Goal: Information Seeking & Learning: Compare options

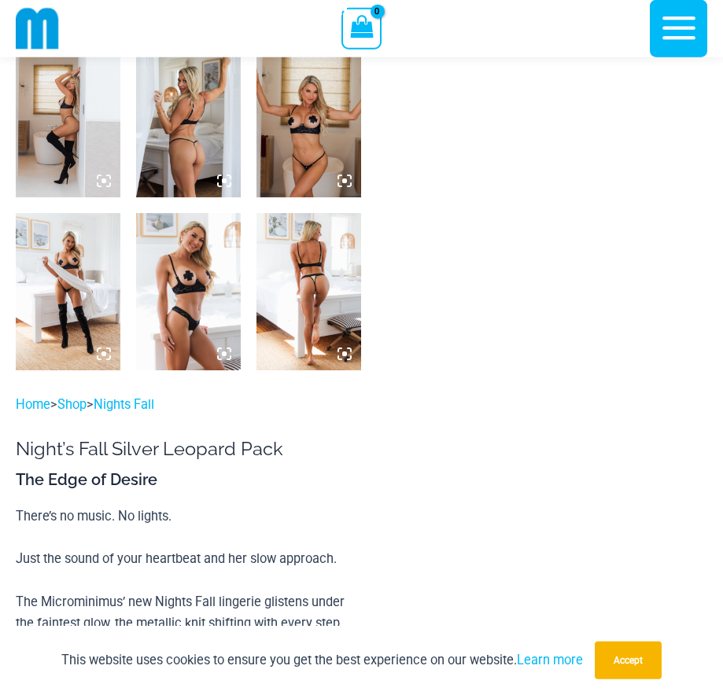
scroll to position [1128, 0]
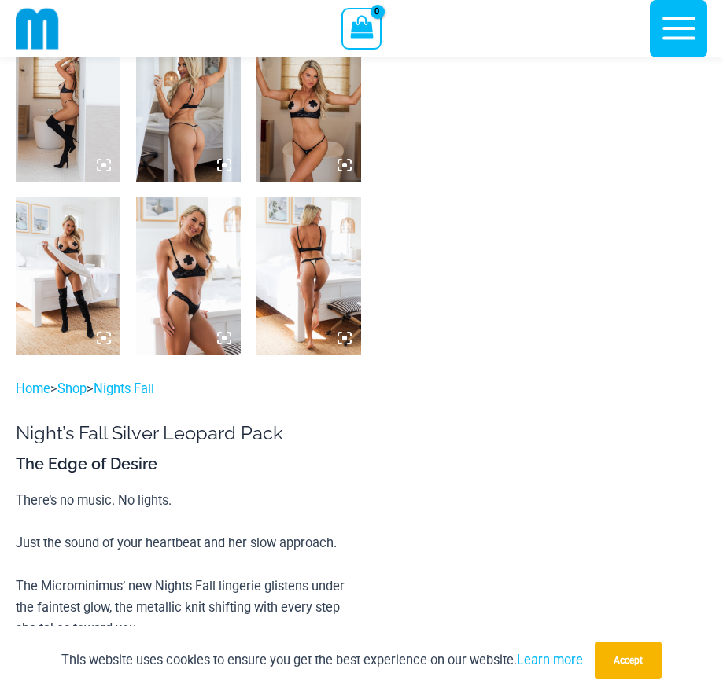
click at [328, 294] on img at bounding box center [308, 275] width 105 height 157
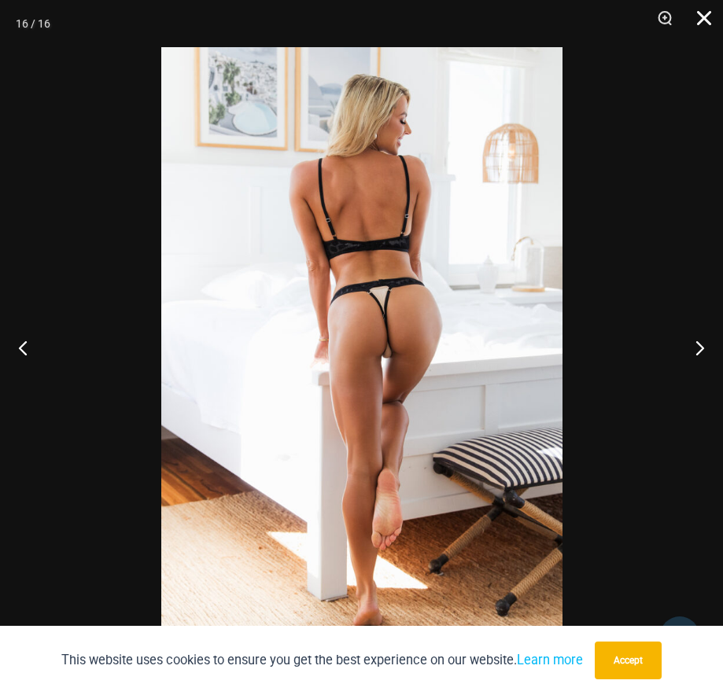
click at [699, 23] on button "Close" at bounding box center [698, 23] width 39 height 47
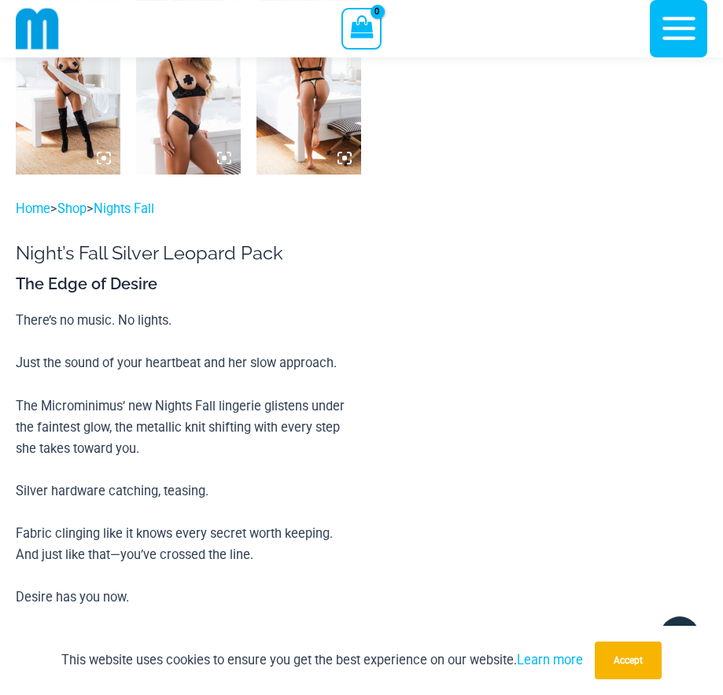
scroll to position [1467, 0]
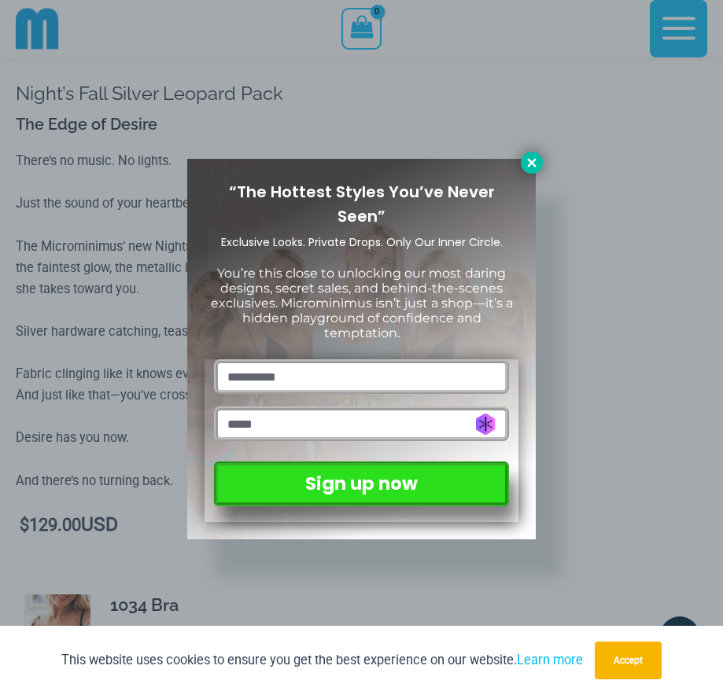
click at [525, 167] on icon at bounding box center [531, 163] width 14 height 14
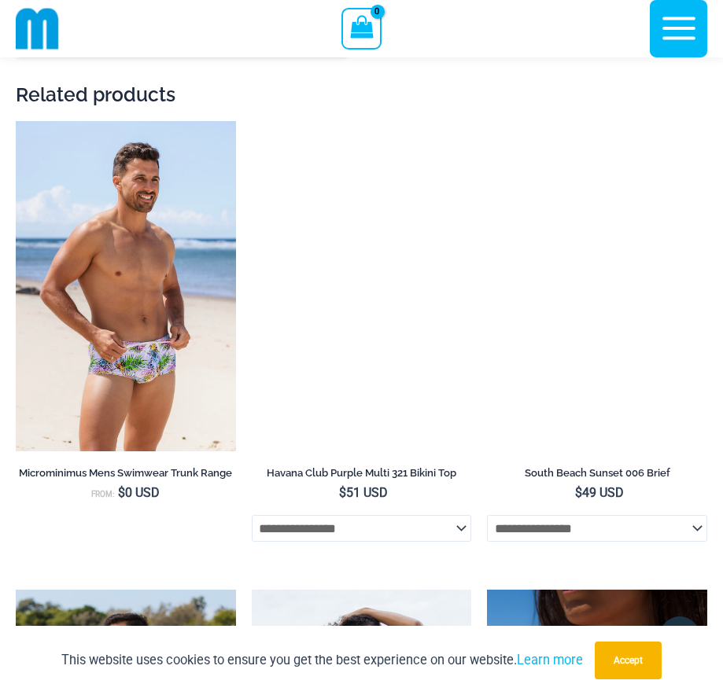
scroll to position [4185, 0]
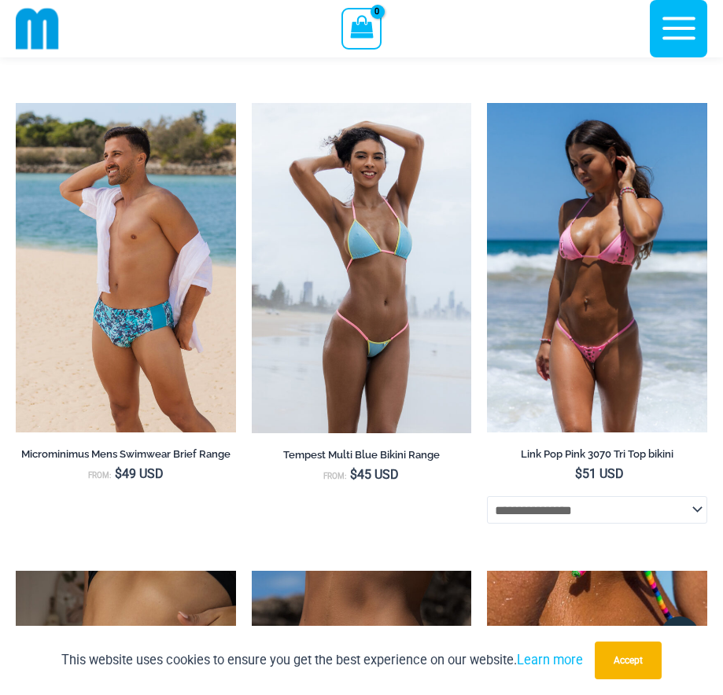
click at [624, 306] on img at bounding box center [597, 267] width 220 height 329
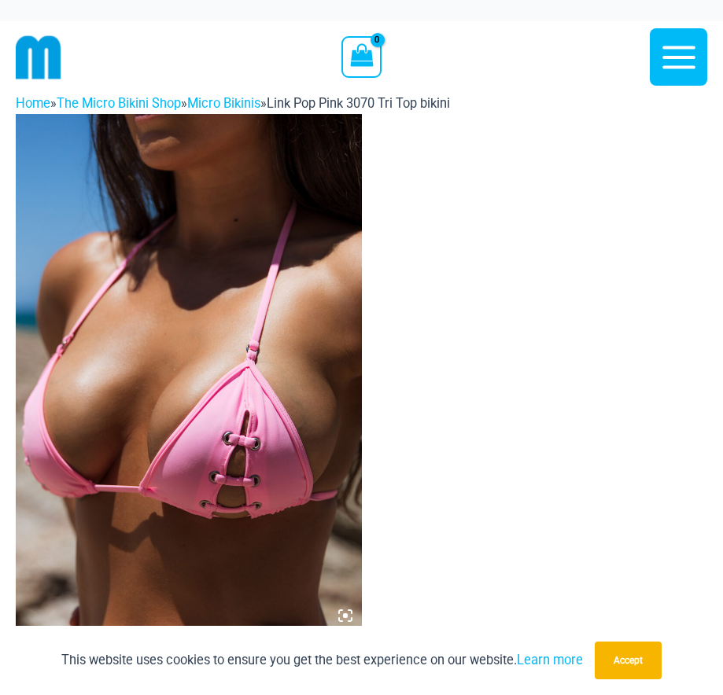
click at [246, 440] on img at bounding box center [189, 373] width 346 height 518
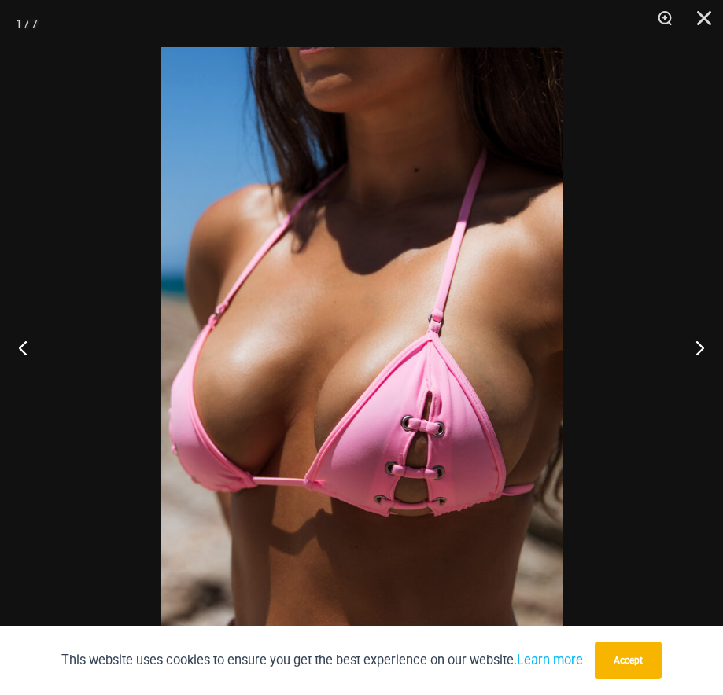
click at [432, 387] on img at bounding box center [361, 347] width 401 height 601
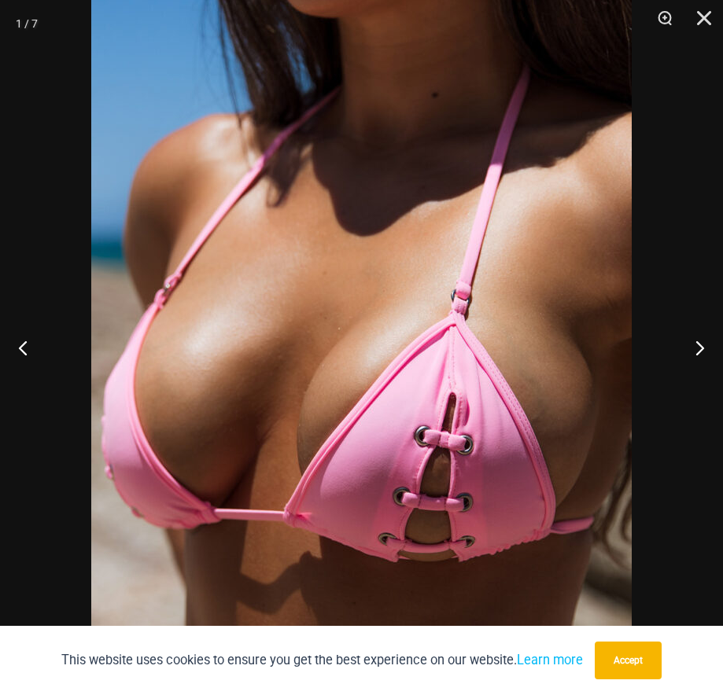
click at [505, 357] on img at bounding box center [361, 334] width 540 height 810
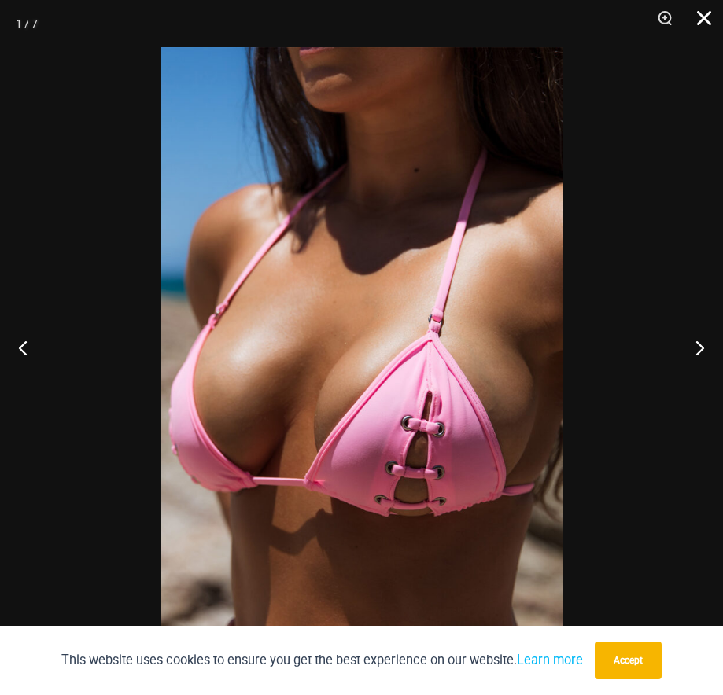
click at [686, 20] on button "Close" at bounding box center [698, 23] width 39 height 47
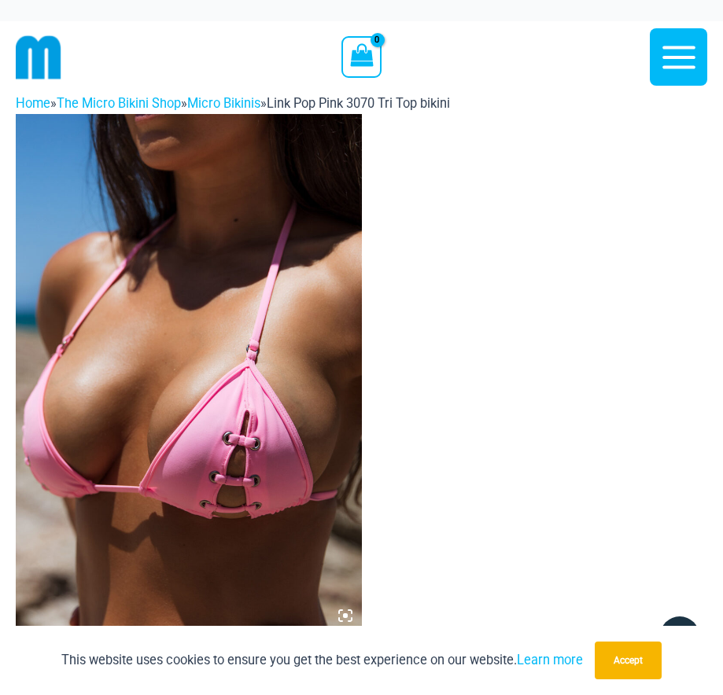
scroll to position [559, 0]
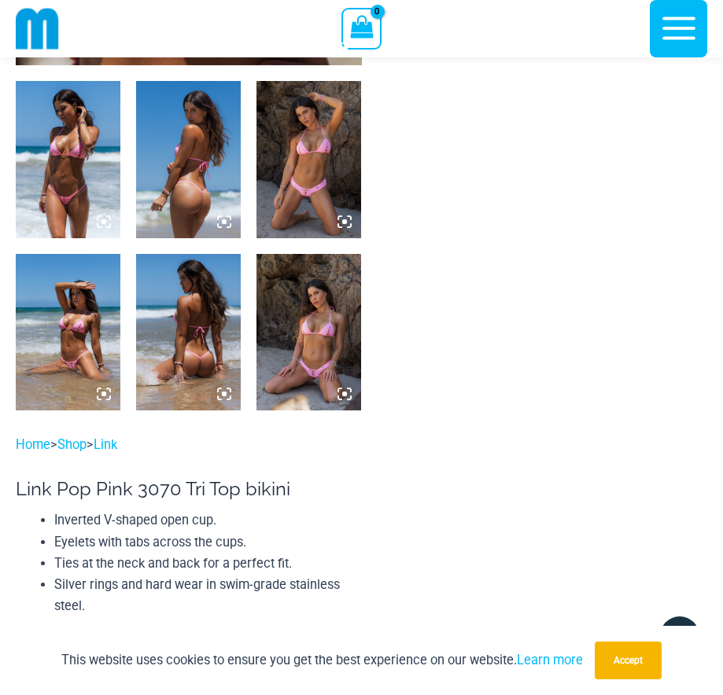
click at [202, 184] on img at bounding box center [188, 159] width 105 height 157
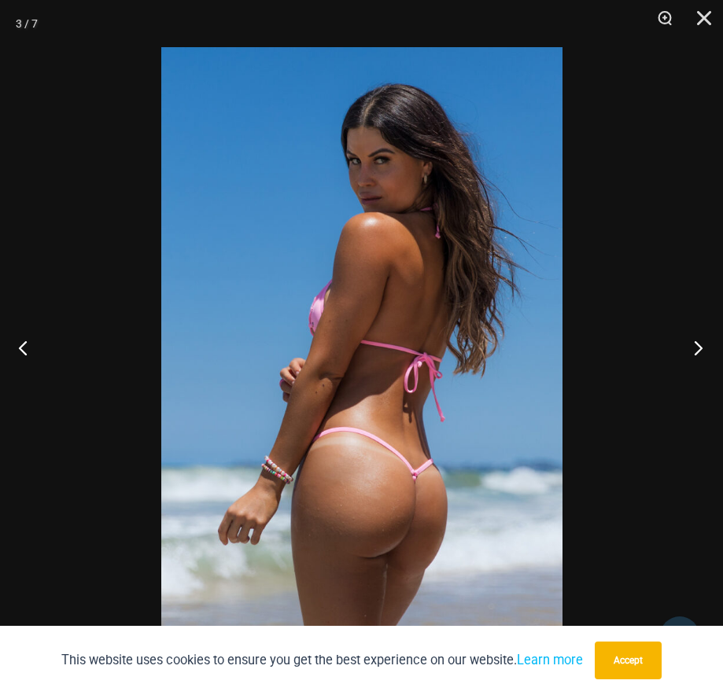
click at [703, 350] on button "Next" at bounding box center [693, 347] width 59 height 79
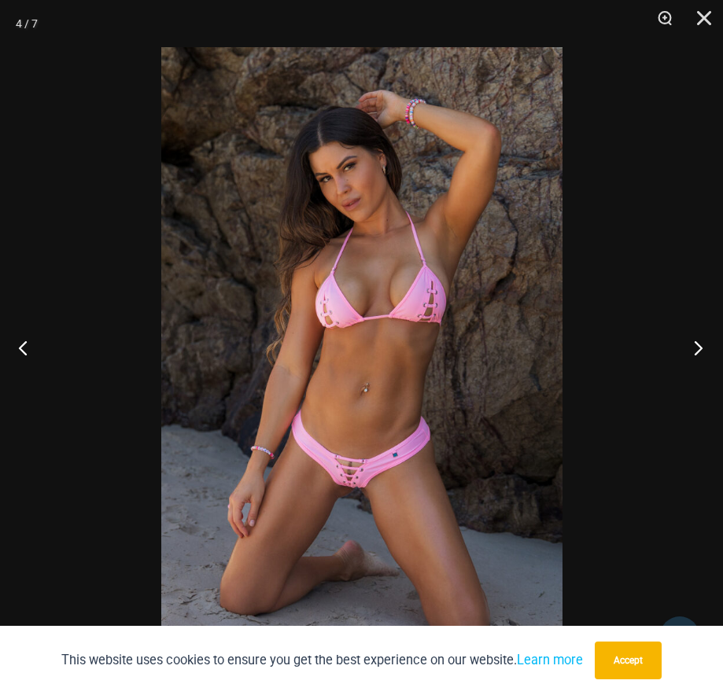
click at [703, 350] on button "Next" at bounding box center [693, 347] width 59 height 79
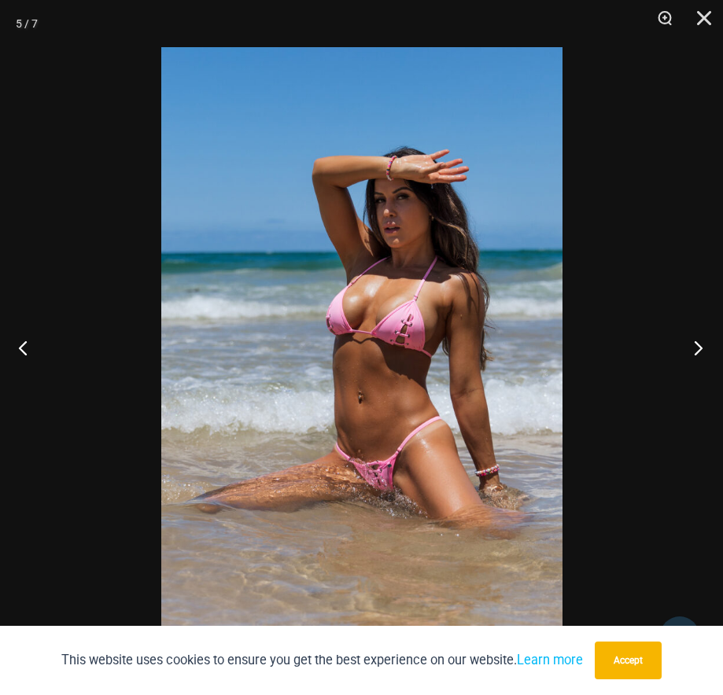
click at [703, 350] on button "Next" at bounding box center [693, 347] width 59 height 79
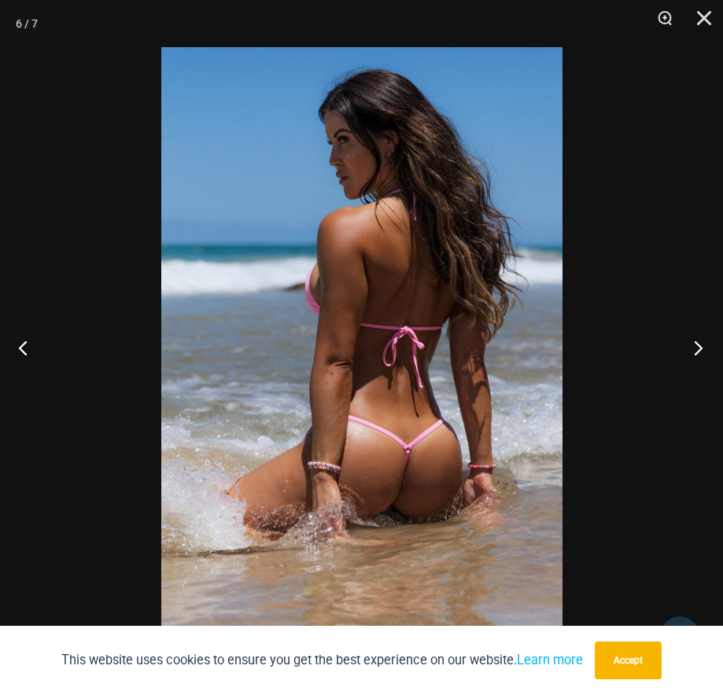
click at [703, 350] on button "Next" at bounding box center [693, 347] width 59 height 79
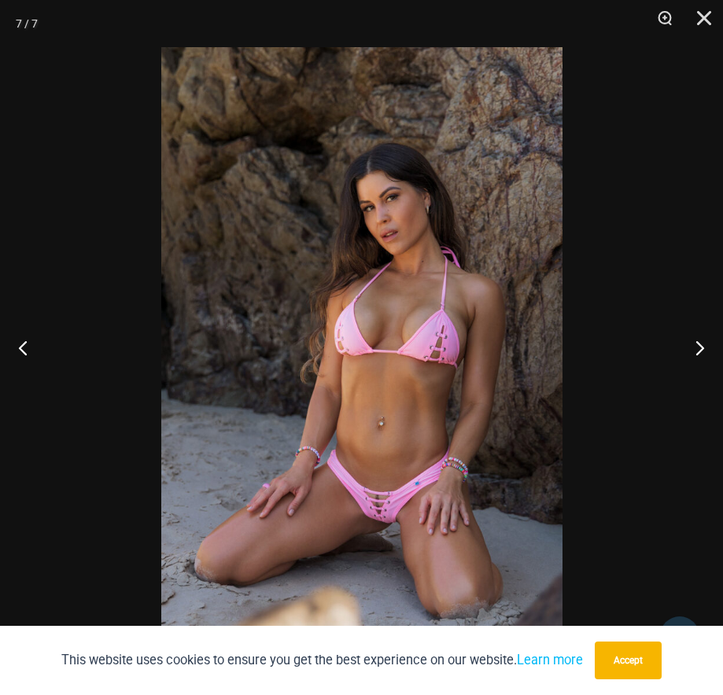
click at [463, 338] on img at bounding box center [361, 347] width 401 height 601
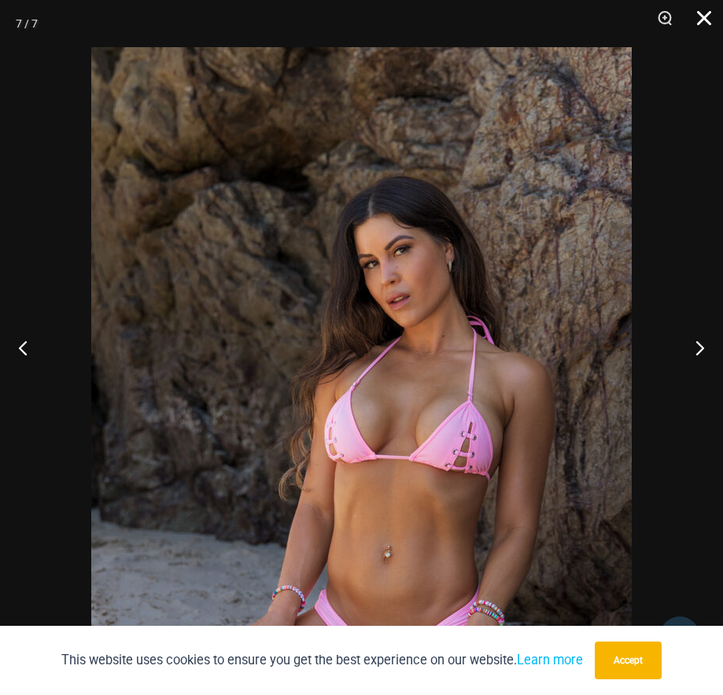
click at [700, 8] on button "Close" at bounding box center [698, 23] width 39 height 47
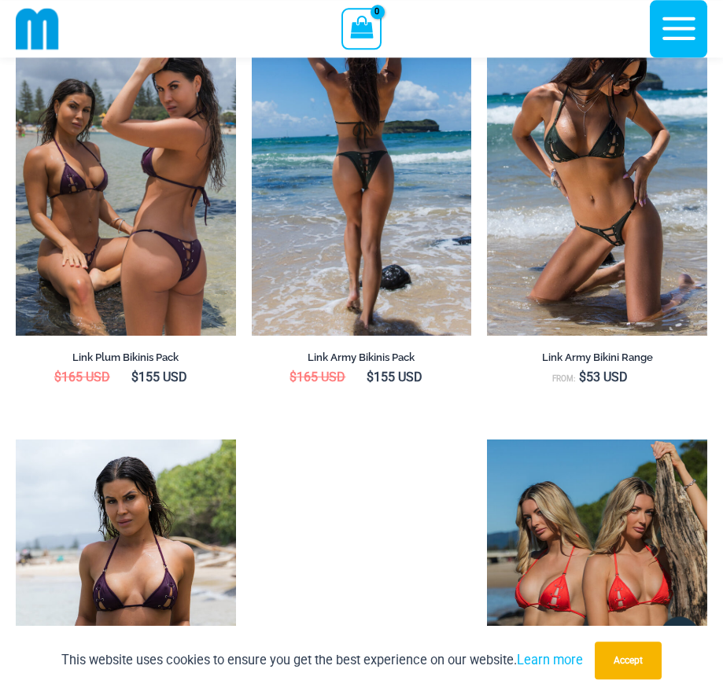
scroll to position [2597, 0]
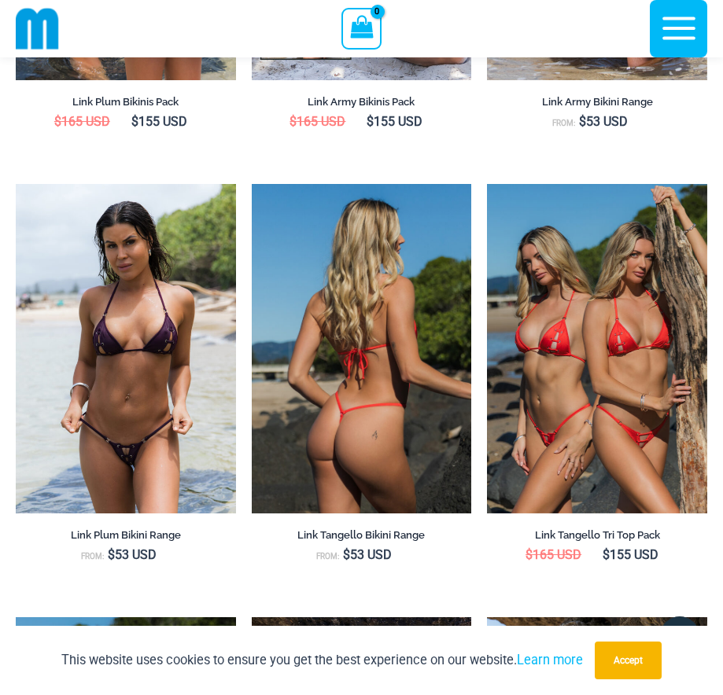
click at [385, 307] on img at bounding box center [362, 349] width 220 height 330
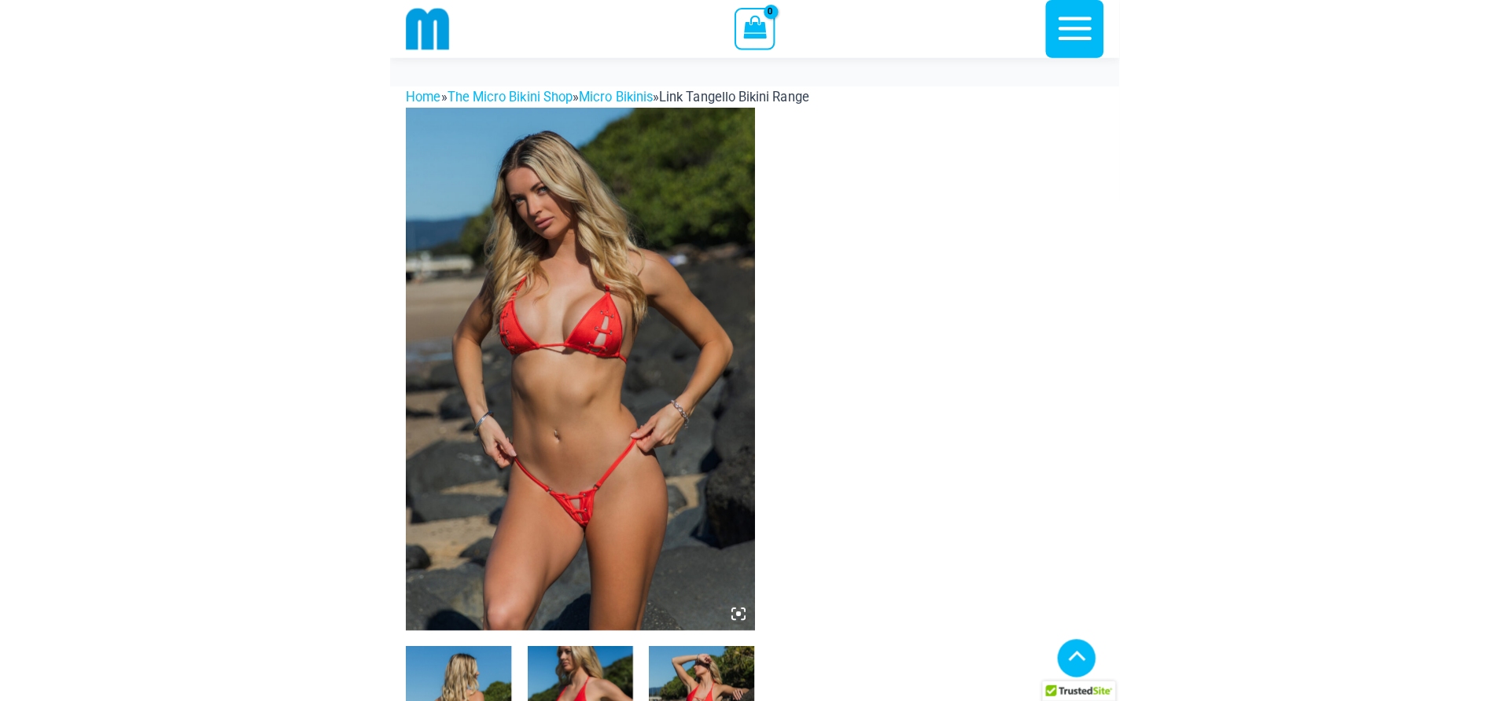
scroll to position [559, 0]
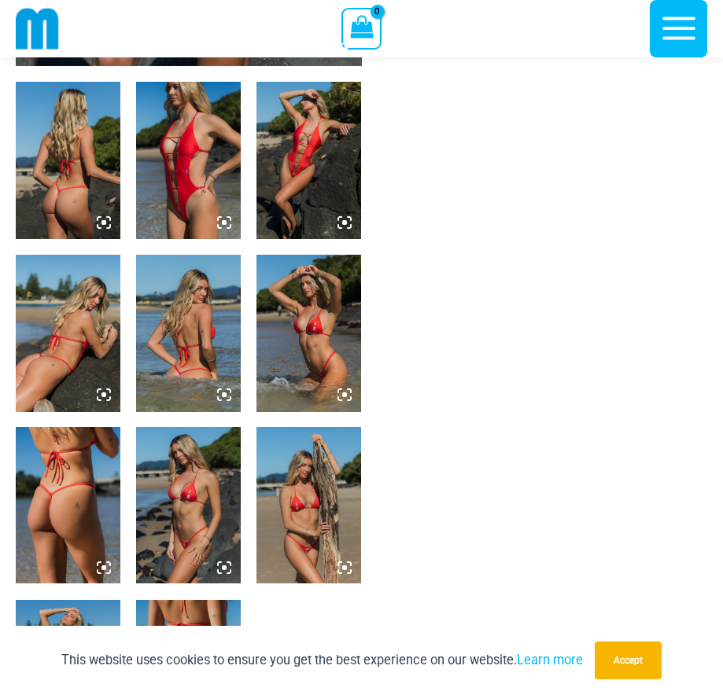
click at [77, 190] on img at bounding box center [68, 160] width 105 height 157
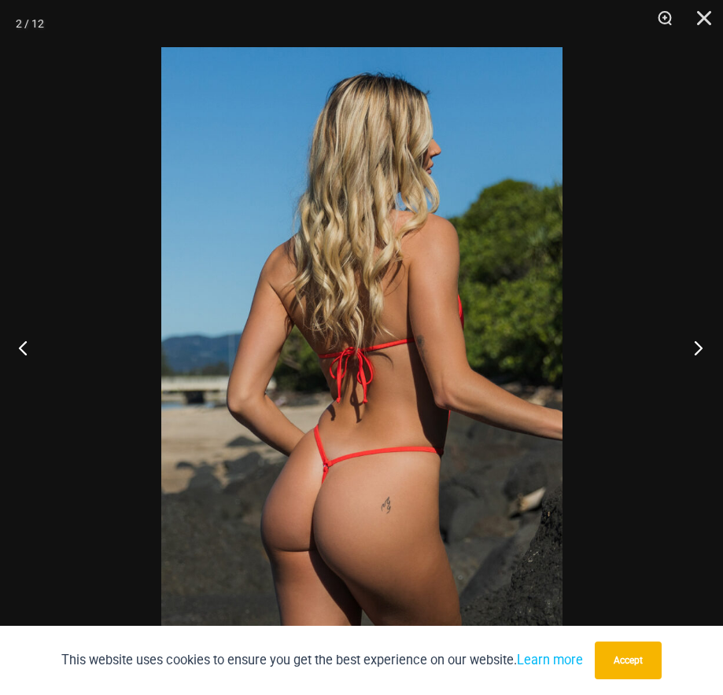
click at [692, 342] on button "Next" at bounding box center [693, 347] width 59 height 79
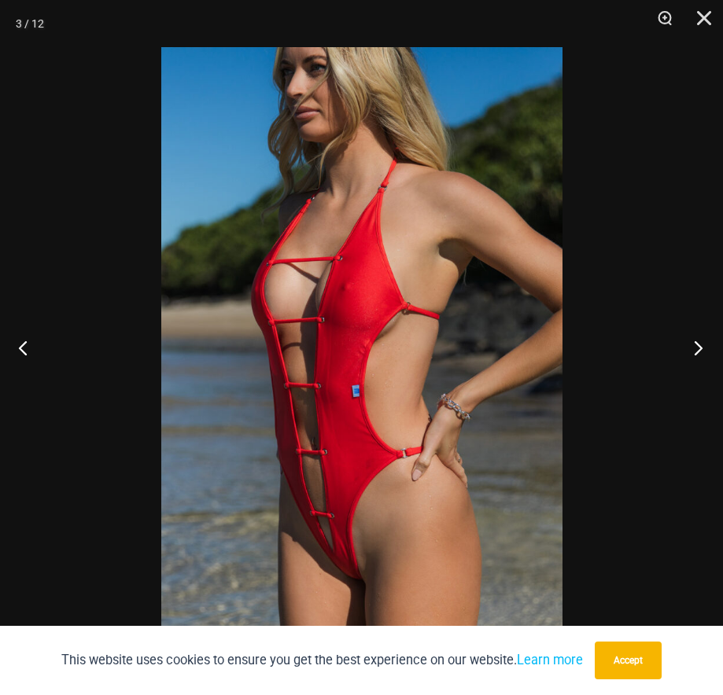
click at [692, 342] on button "Next" at bounding box center [693, 347] width 59 height 79
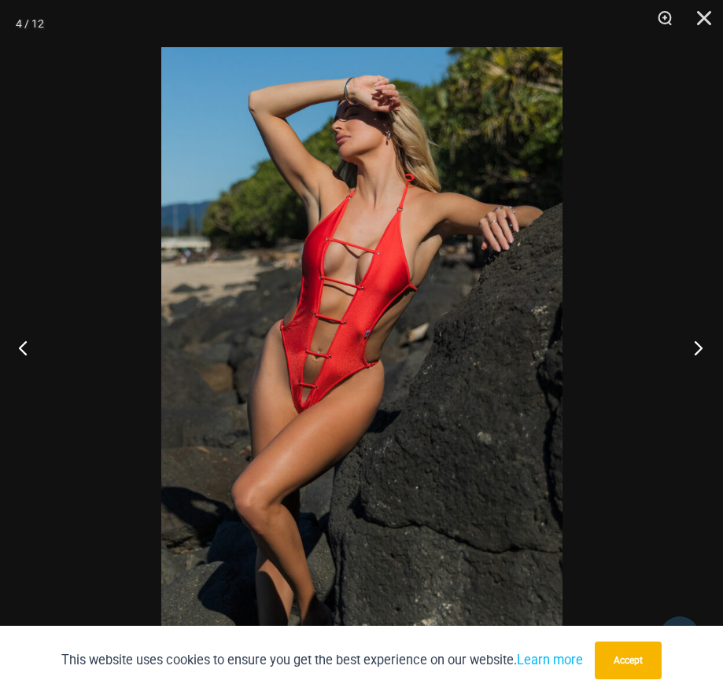
click at [692, 342] on button "Next" at bounding box center [693, 347] width 59 height 79
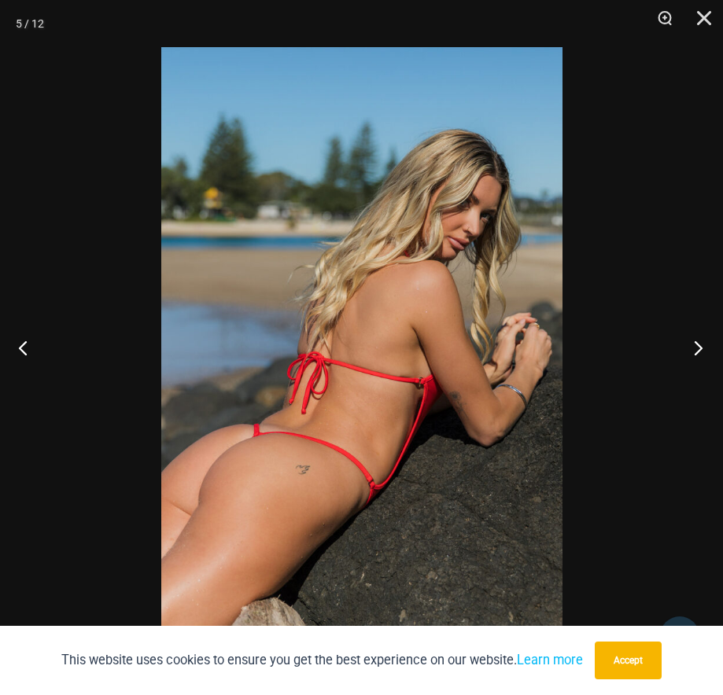
click at [692, 342] on button "Next" at bounding box center [693, 347] width 59 height 79
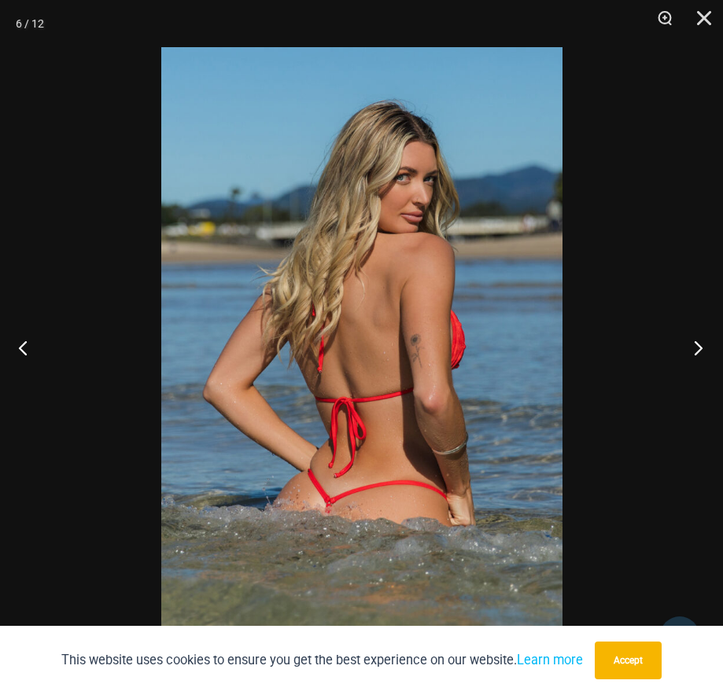
click at [692, 342] on button "Next" at bounding box center [693, 347] width 59 height 79
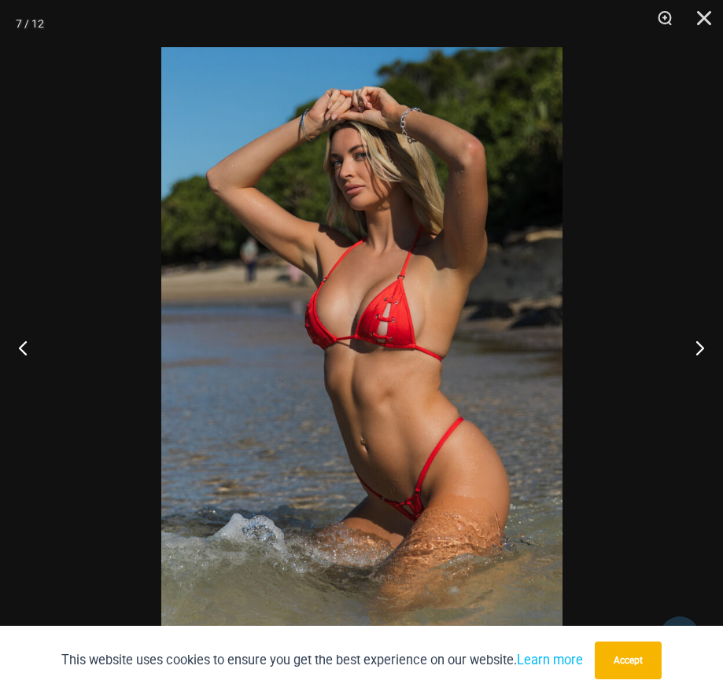
click at [402, 313] on img at bounding box center [361, 347] width 401 height 601
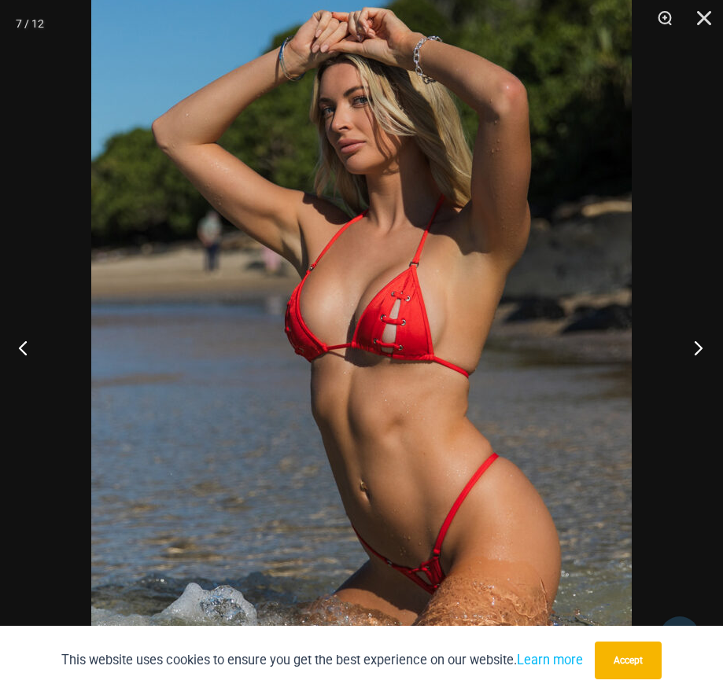
click at [686, 338] on button "Next" at bounding box center [693, 347] width 59 height 79
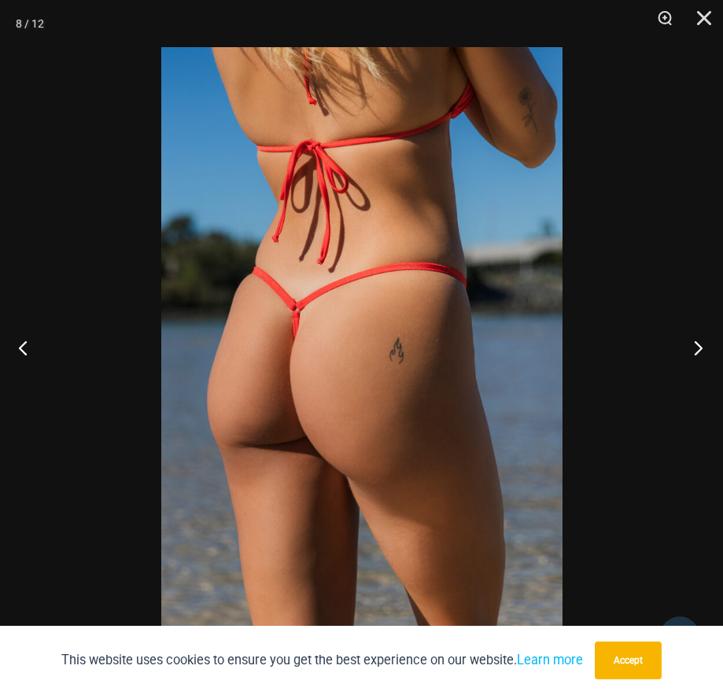
click at [686, 338] on button "Next" at bounding box center [693, 347] width 59 height 79
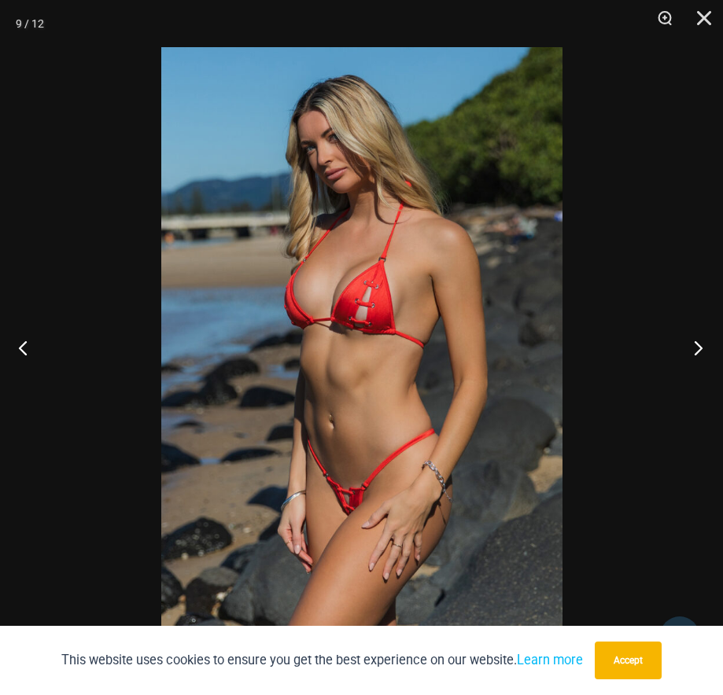
click at [686, 338] on button "Next" at bounding box center [693, 347] width 59 height 79
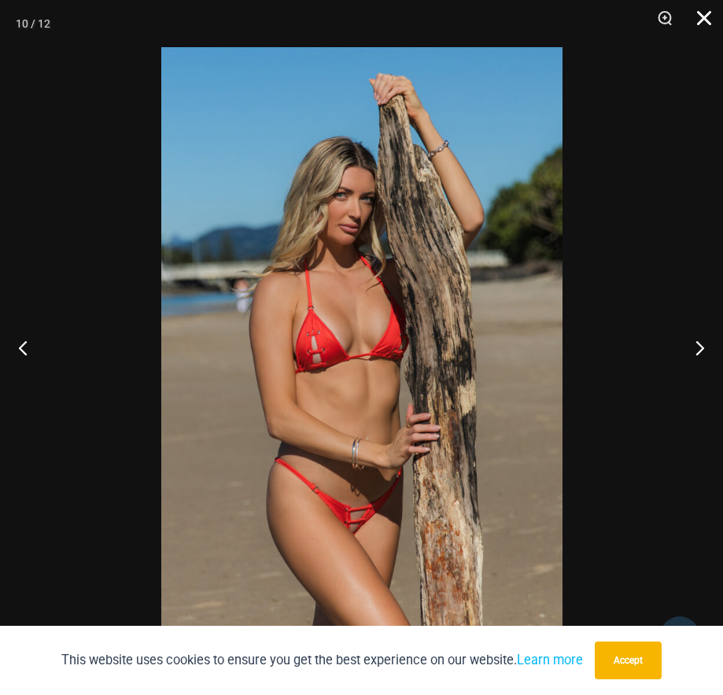
click at [701, 17] on button "Close" at bounding box center [698, 23] width 39 height 47
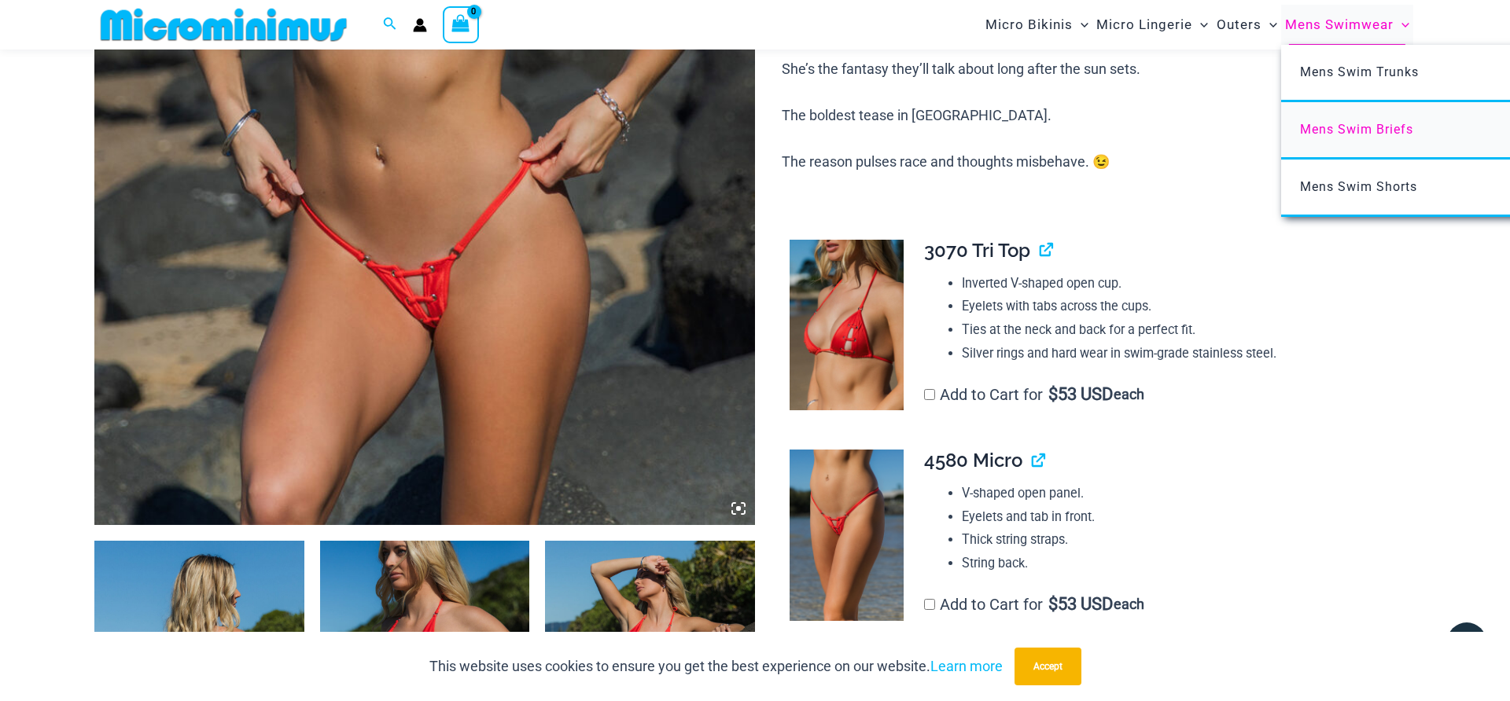
scroll to position [0, 0]
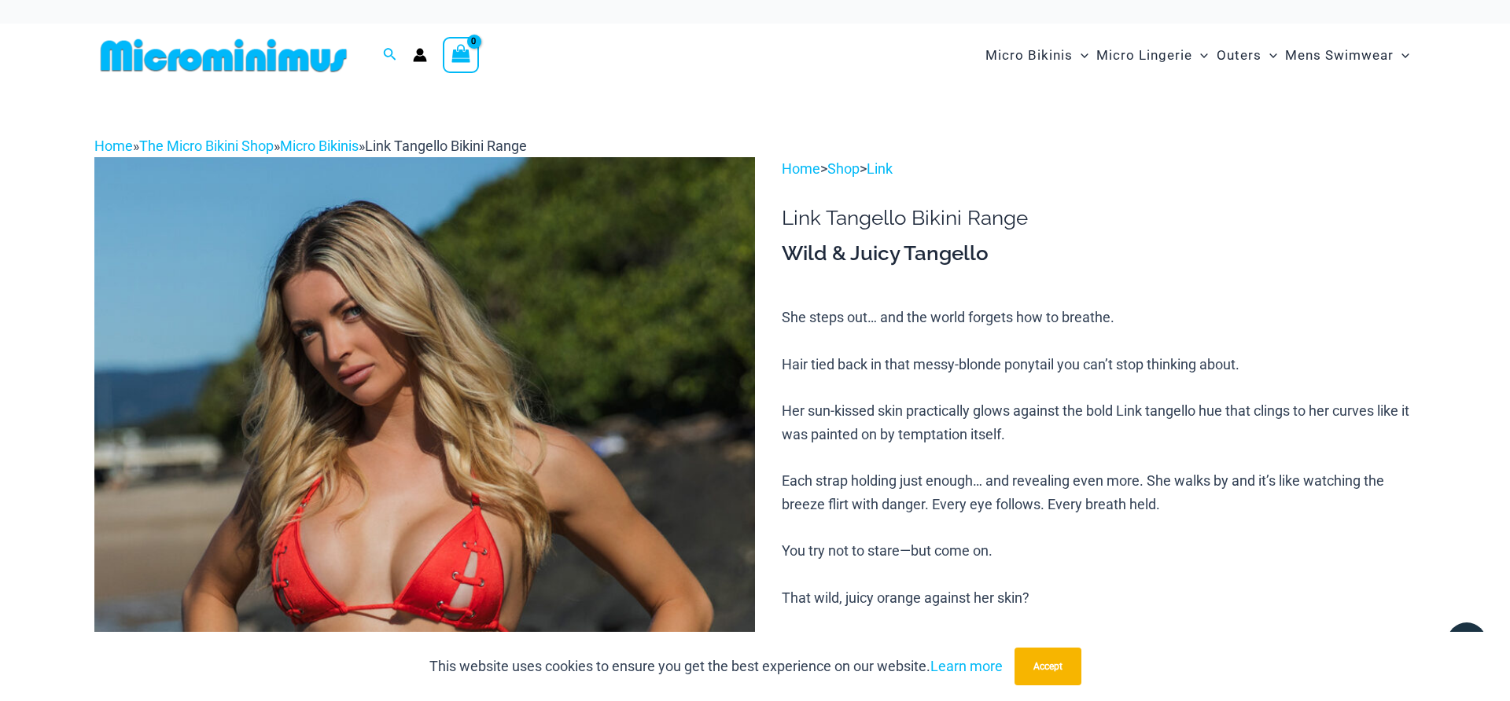
click at [283, 71] on img at bounding box center [223, 55] width 259 height 35
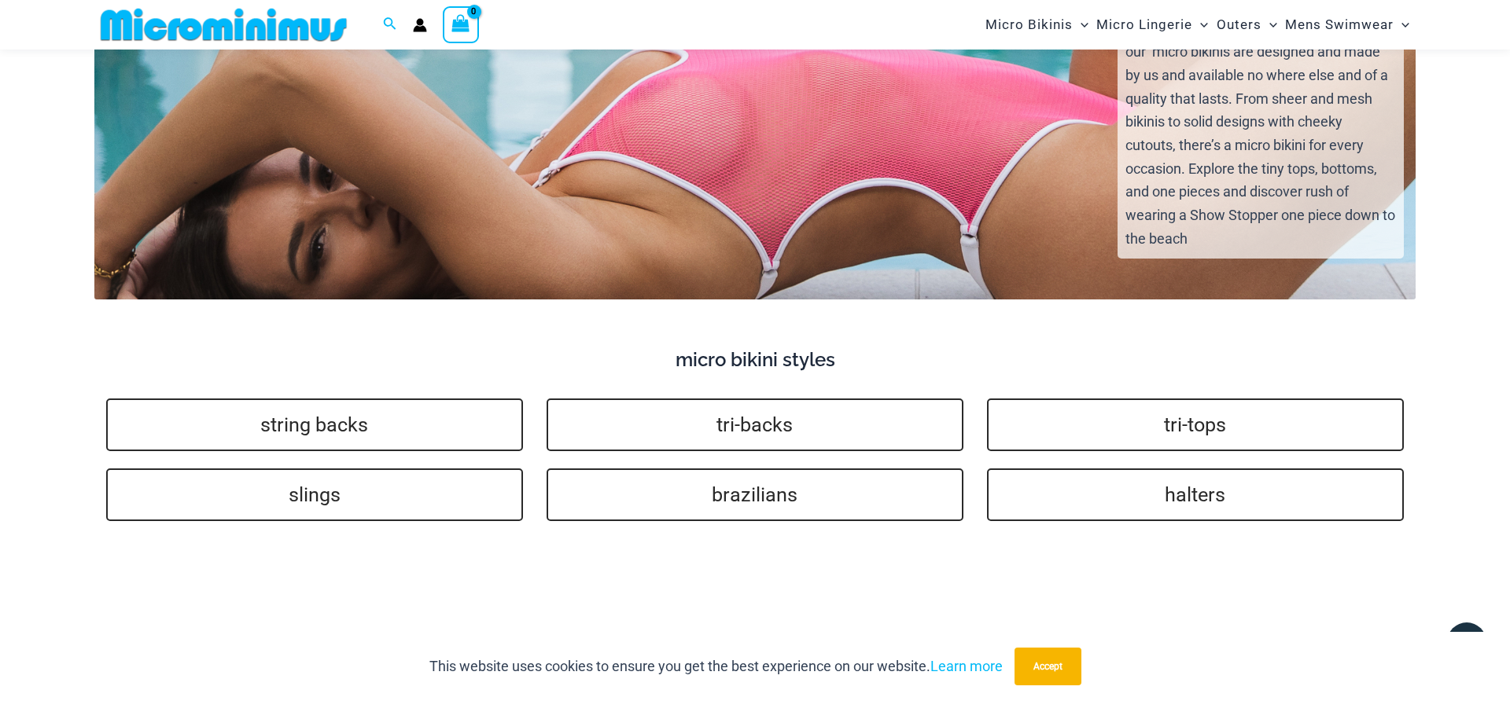
scroll to position [3275, 0]
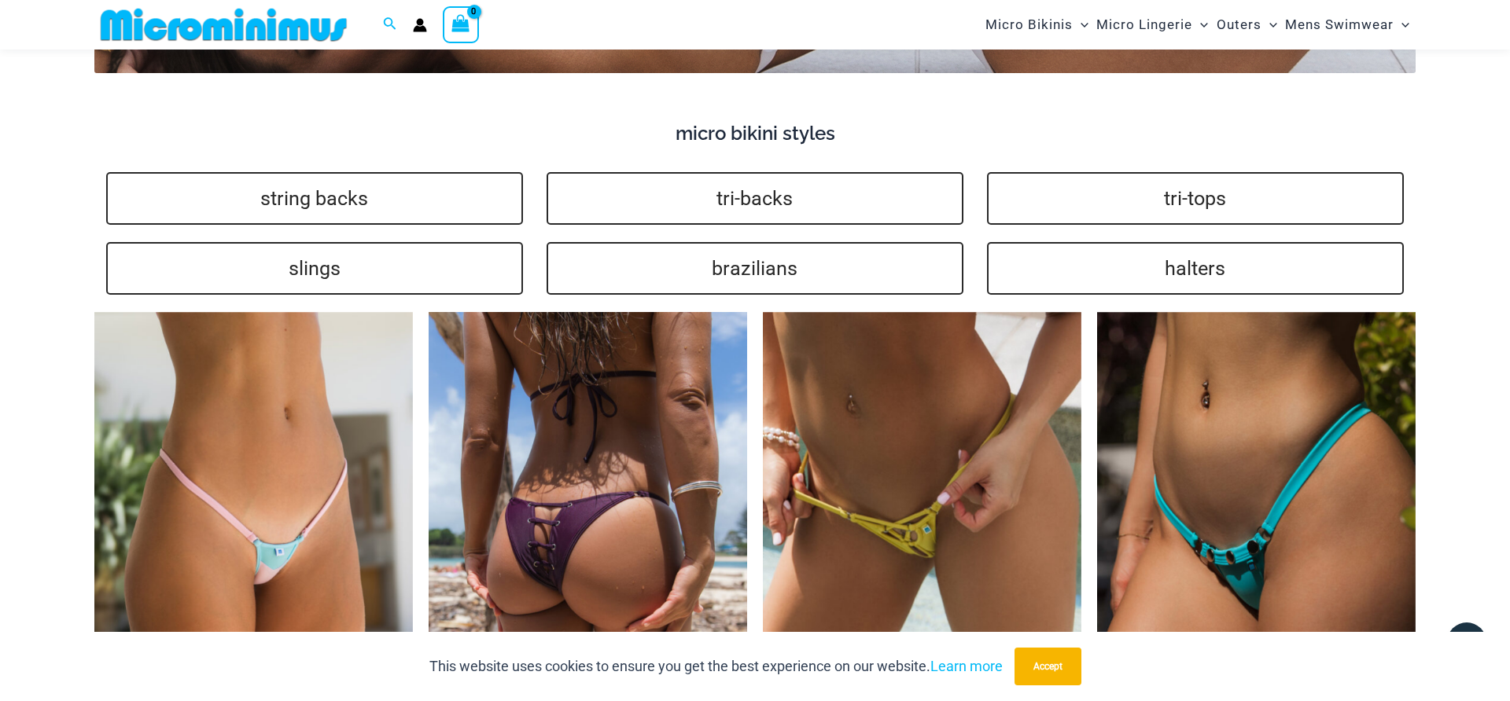
click at [594, 373] on img at bounding box center [588, 551] width 318 height 478
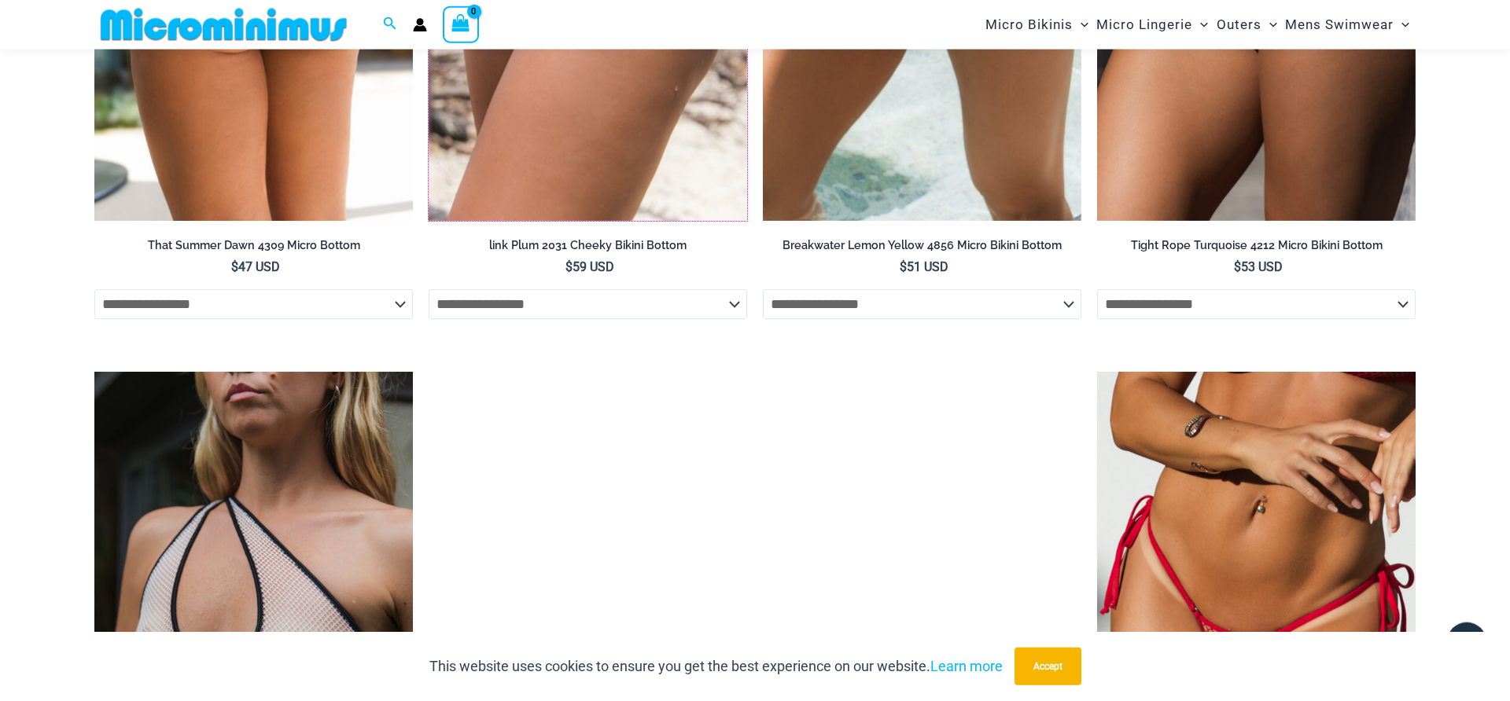
scroll to position [3954, 0]
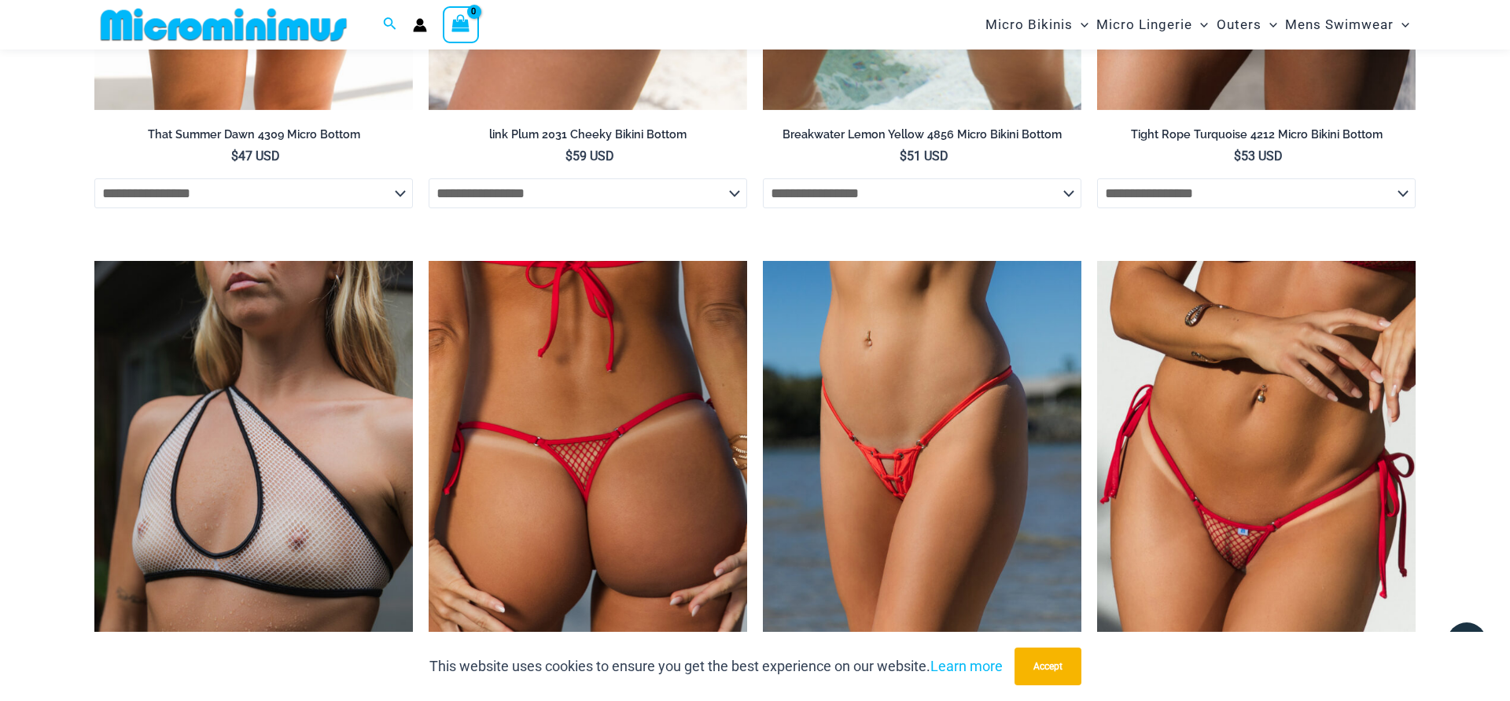
click at [609, 368] on img at bounding box center [588, 499] width 318 height 477
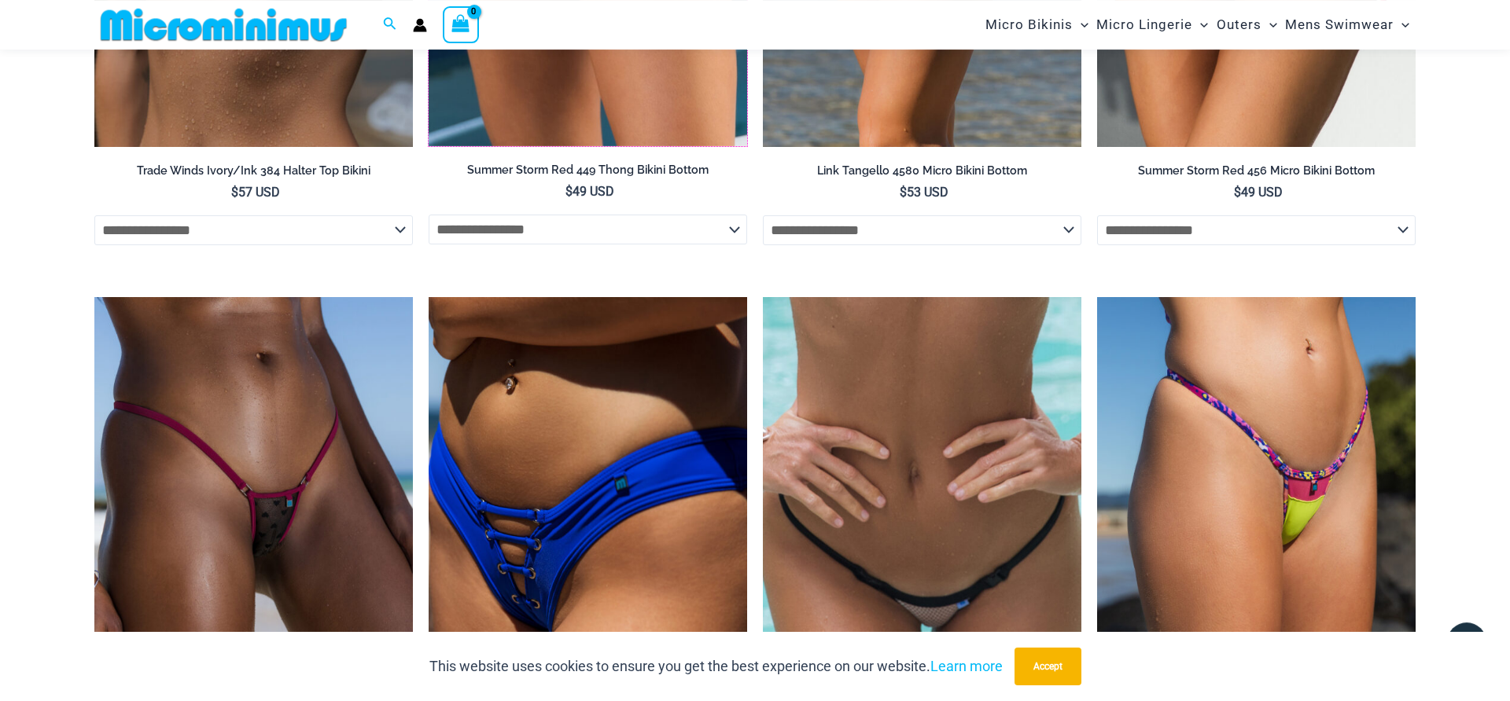
scroll to position [4747, 0]
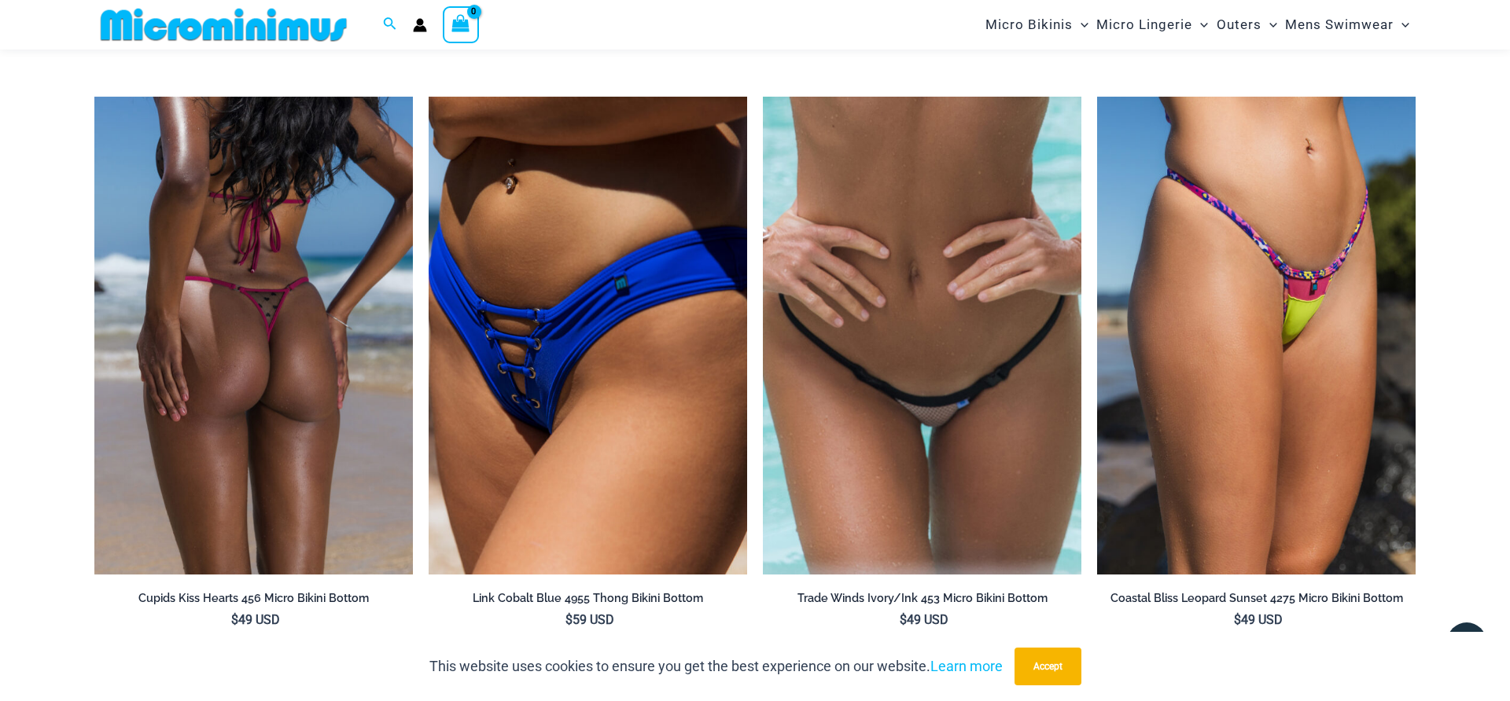
click at [256, 283] on img at bounding box center [253, 336] width 318 height 478
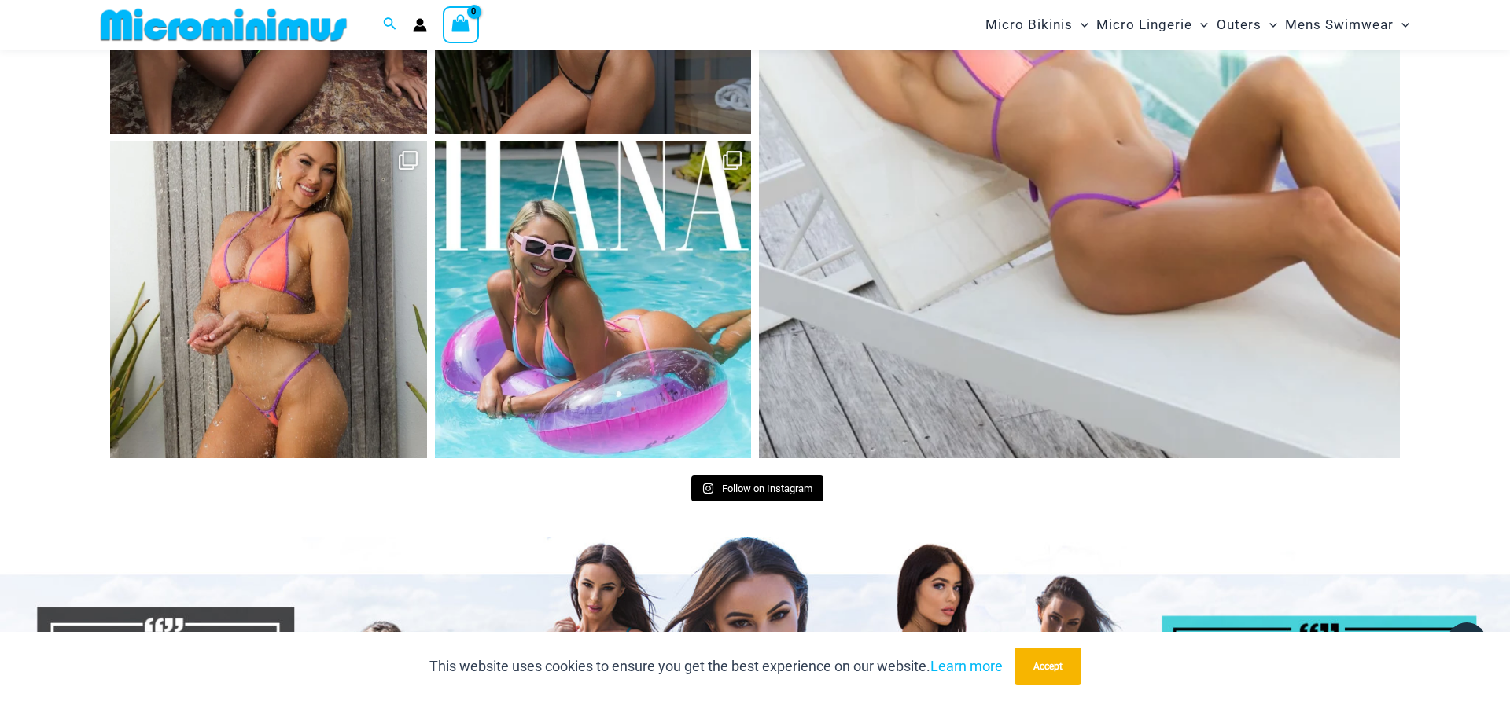
scroll to position [7465, 0]
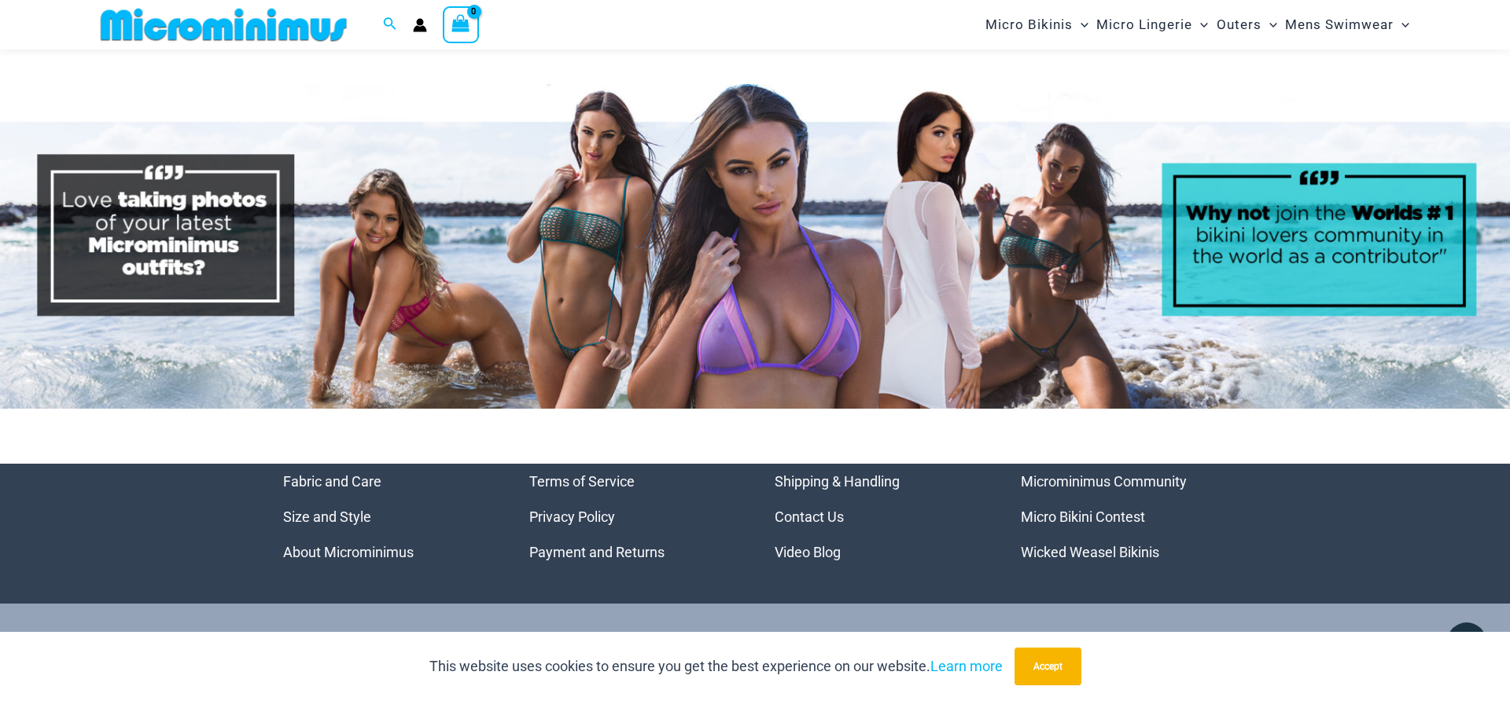
click at [1103, 509] on link "Micro Bikini Contest" at bounding box center [1083, 517] width 124 height 17
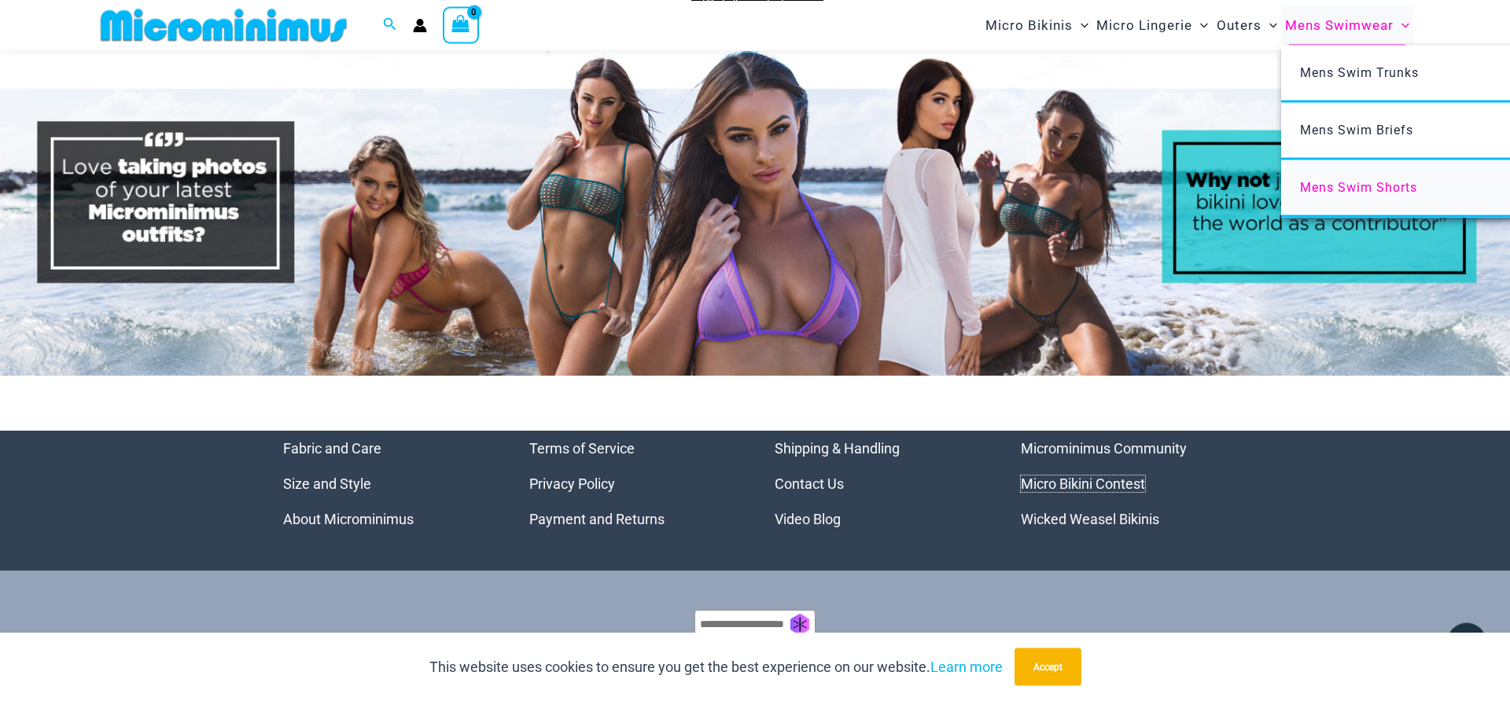
scroll to position [7568, 0]
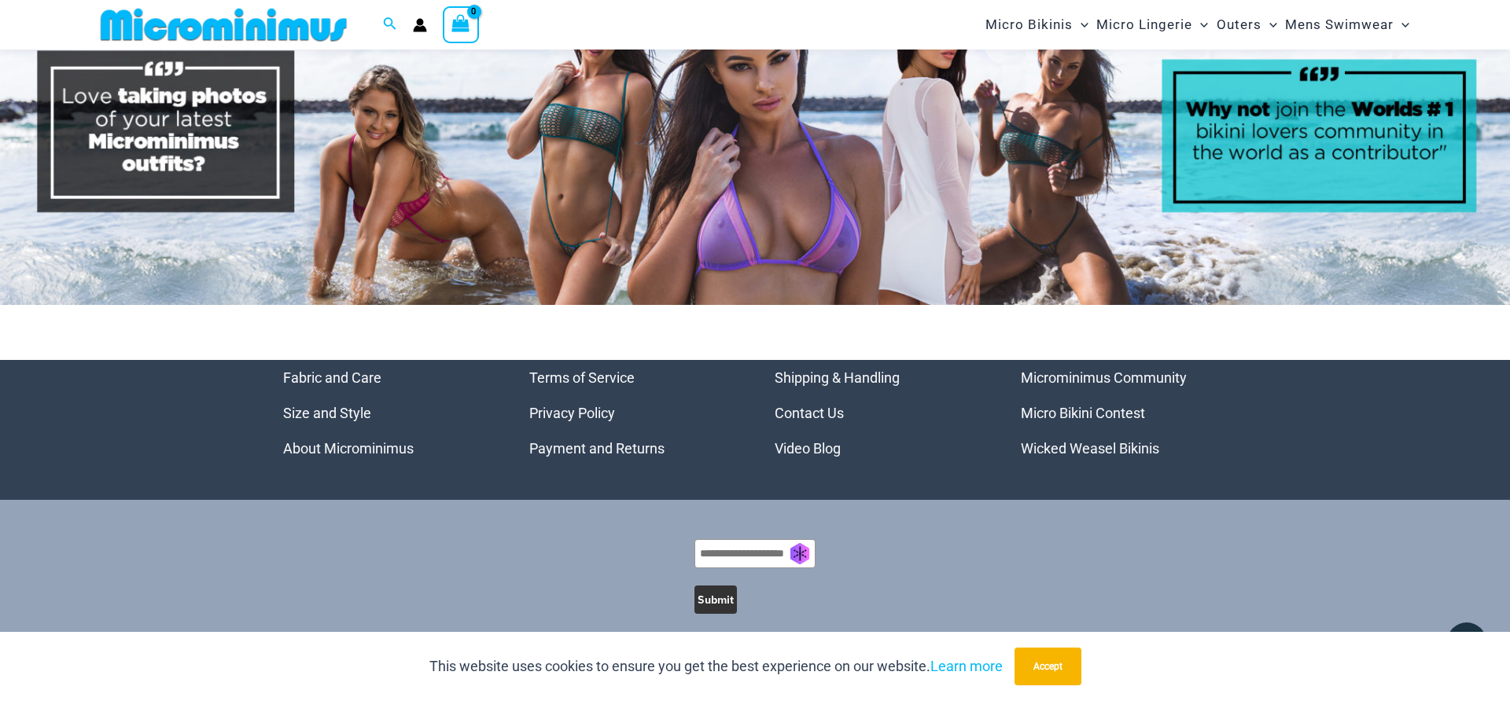
click at [1098, 370] on link "Microminimus Community" at bounding box center [1104, 378] width 166 height 17
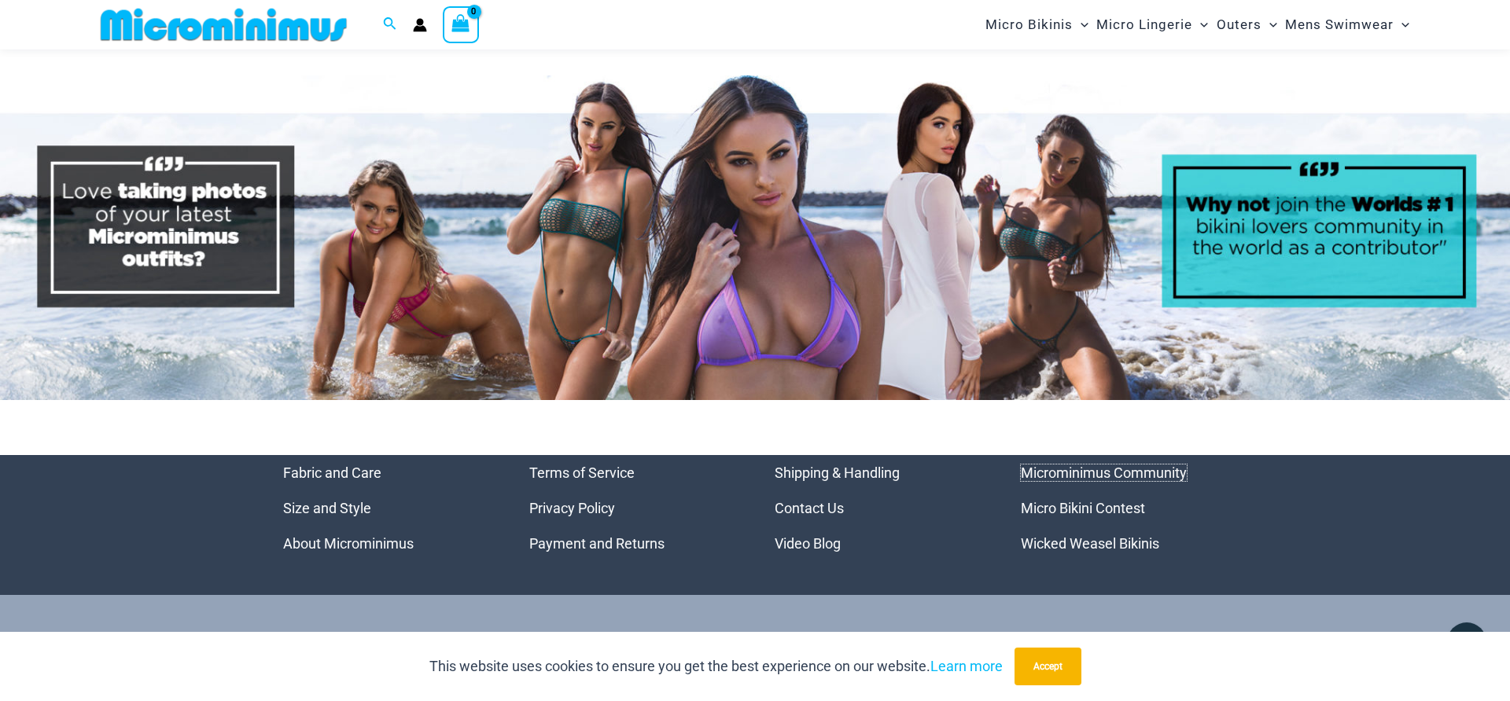
scroll to position [7455, 0]
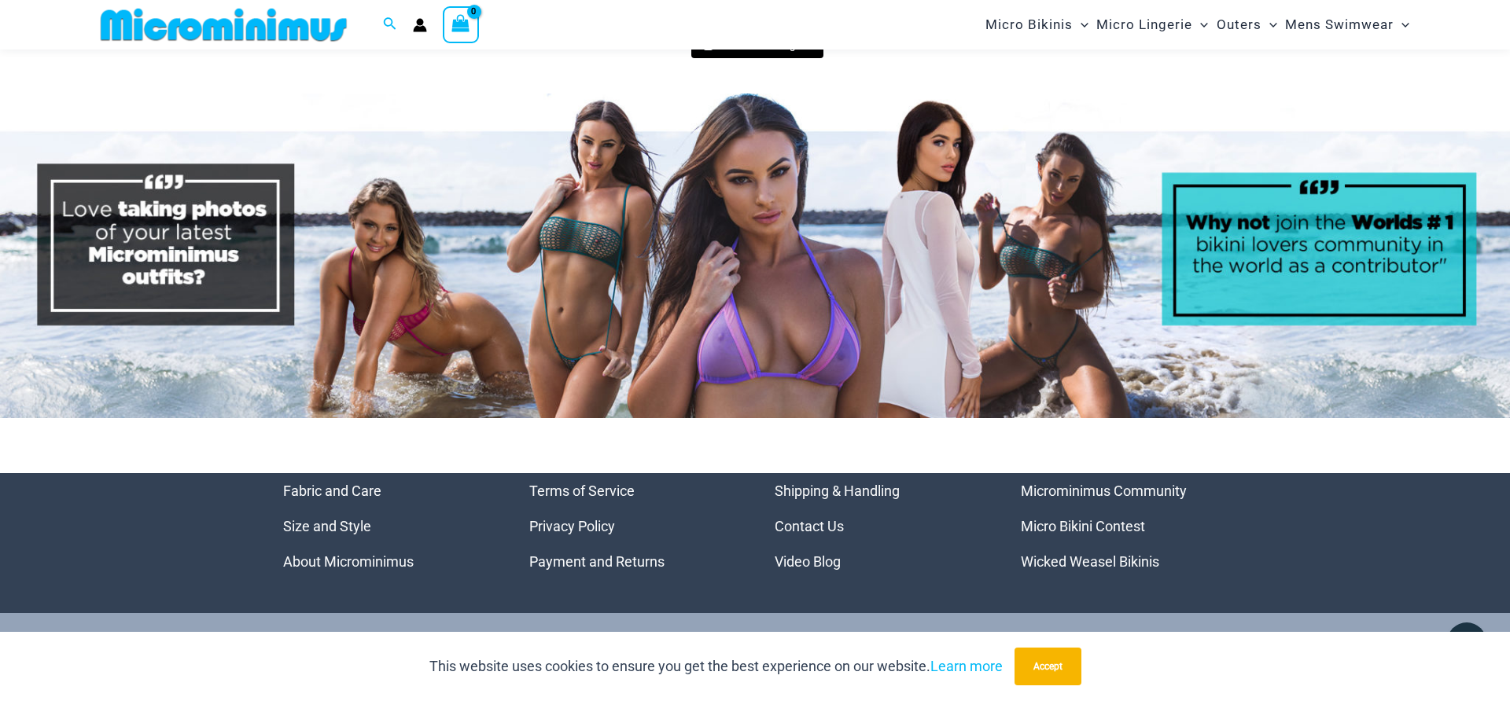
click at [361, 194] on img at bounding box center [755, 256] width 1510 height 325
click at [1282, 266] on img at bounding box center [755, 256] width 1510 height 325
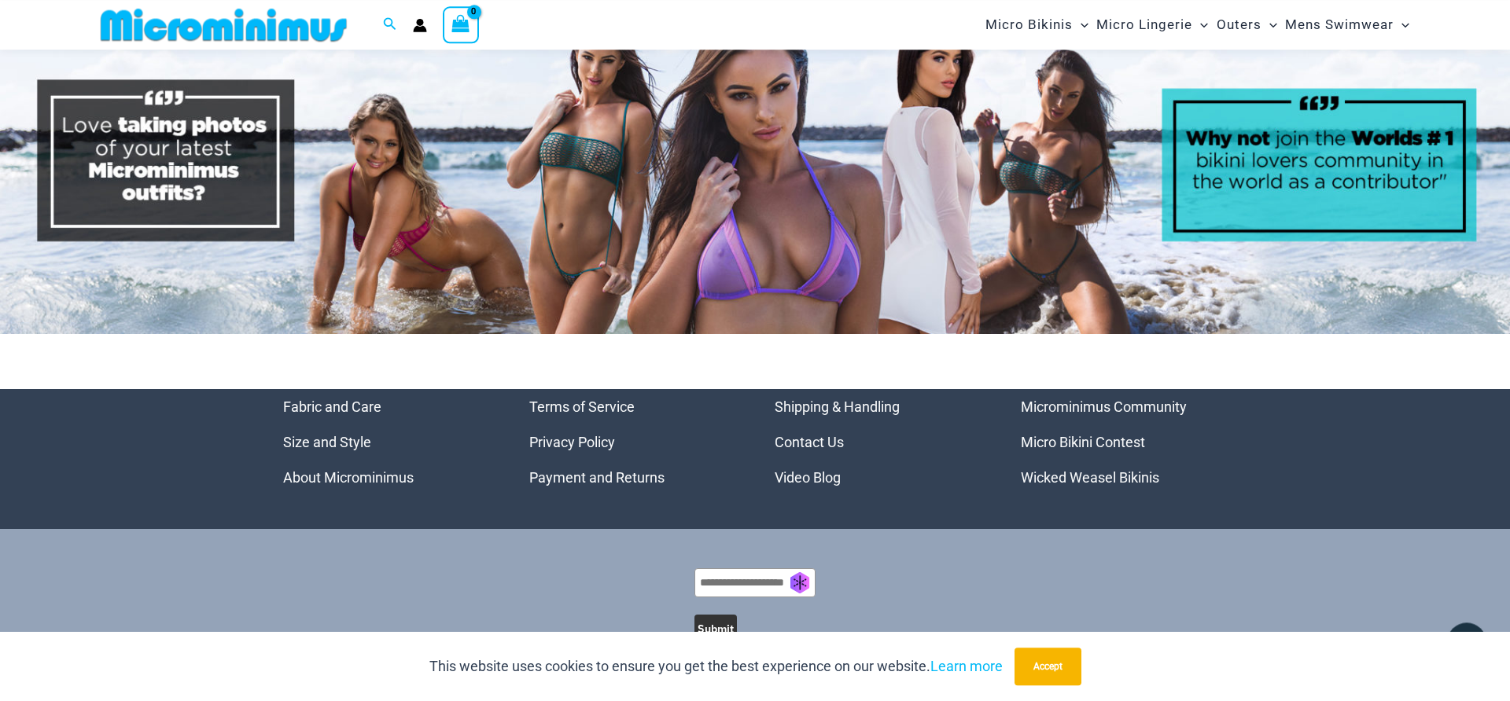
scroll to position [7568, 0]
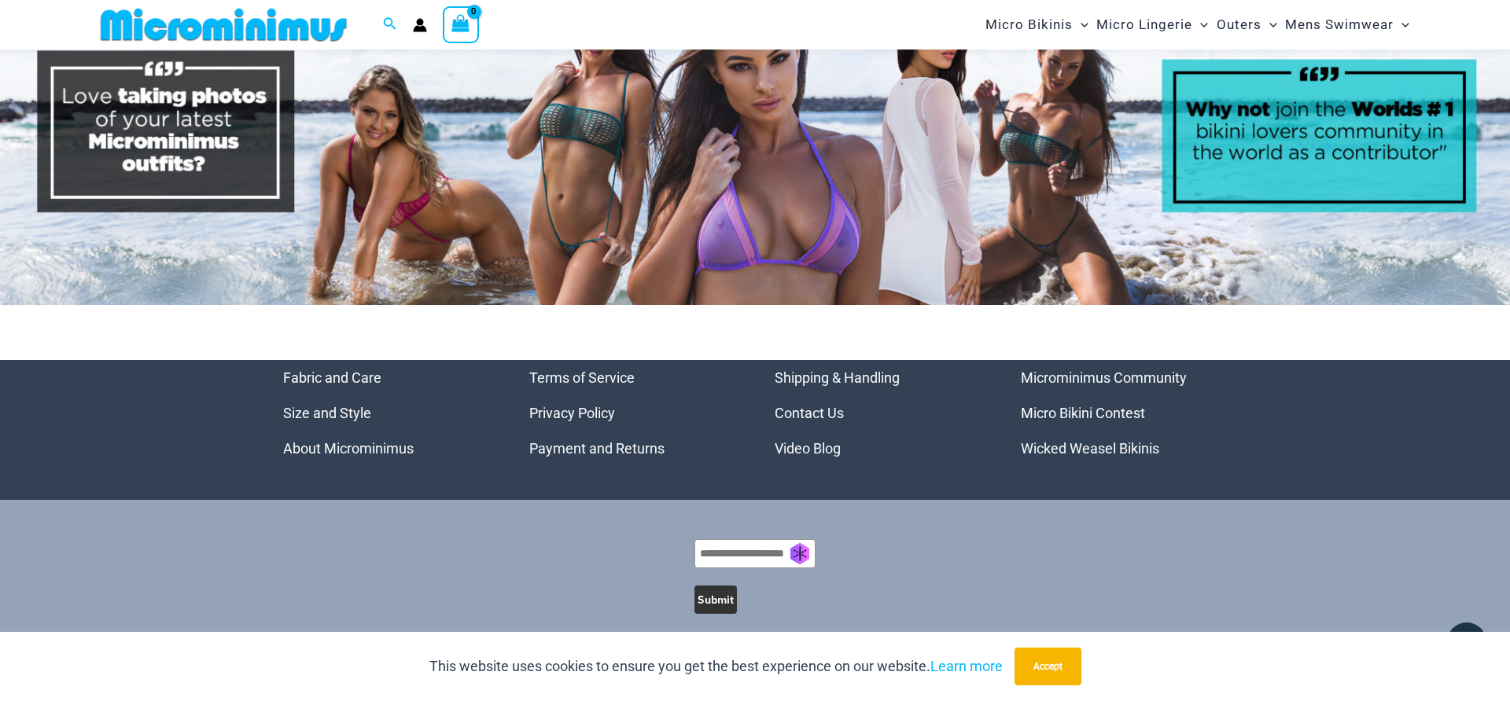
click at [1082, 405] on link "Micro Bikini Contest" at bounding box center [1083, 413] width 124 height 17
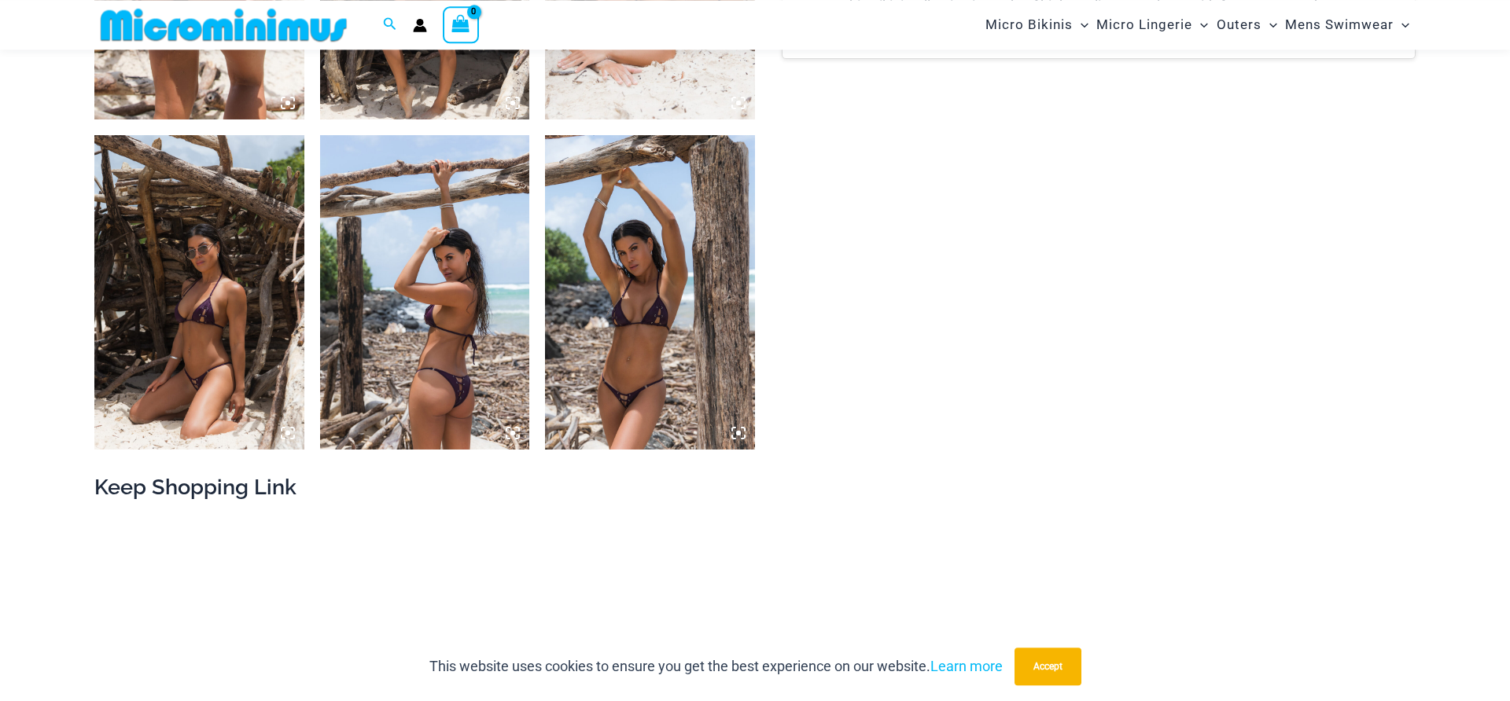
scroll to position [1352, 0]
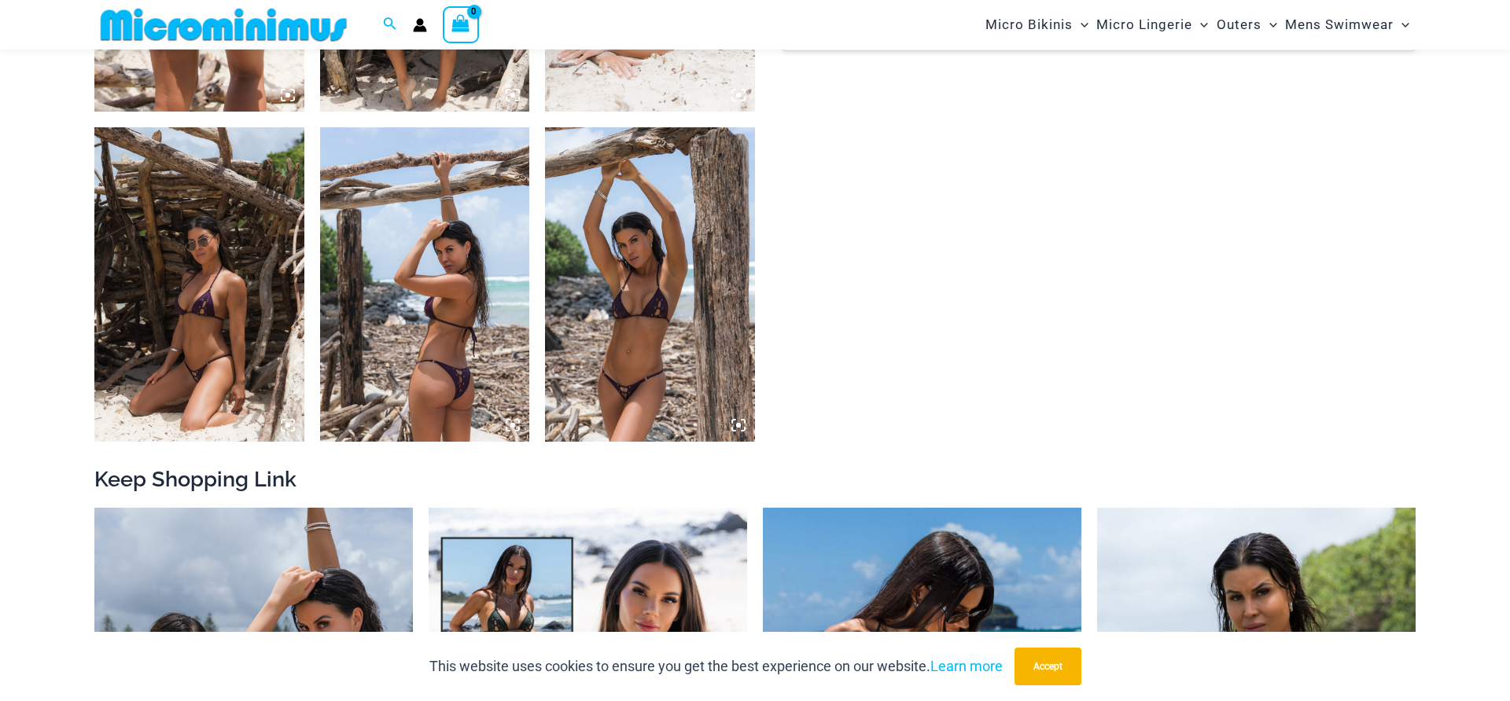
click at [638, 385] on img at bounding box center [650, 284] width 210 height 315
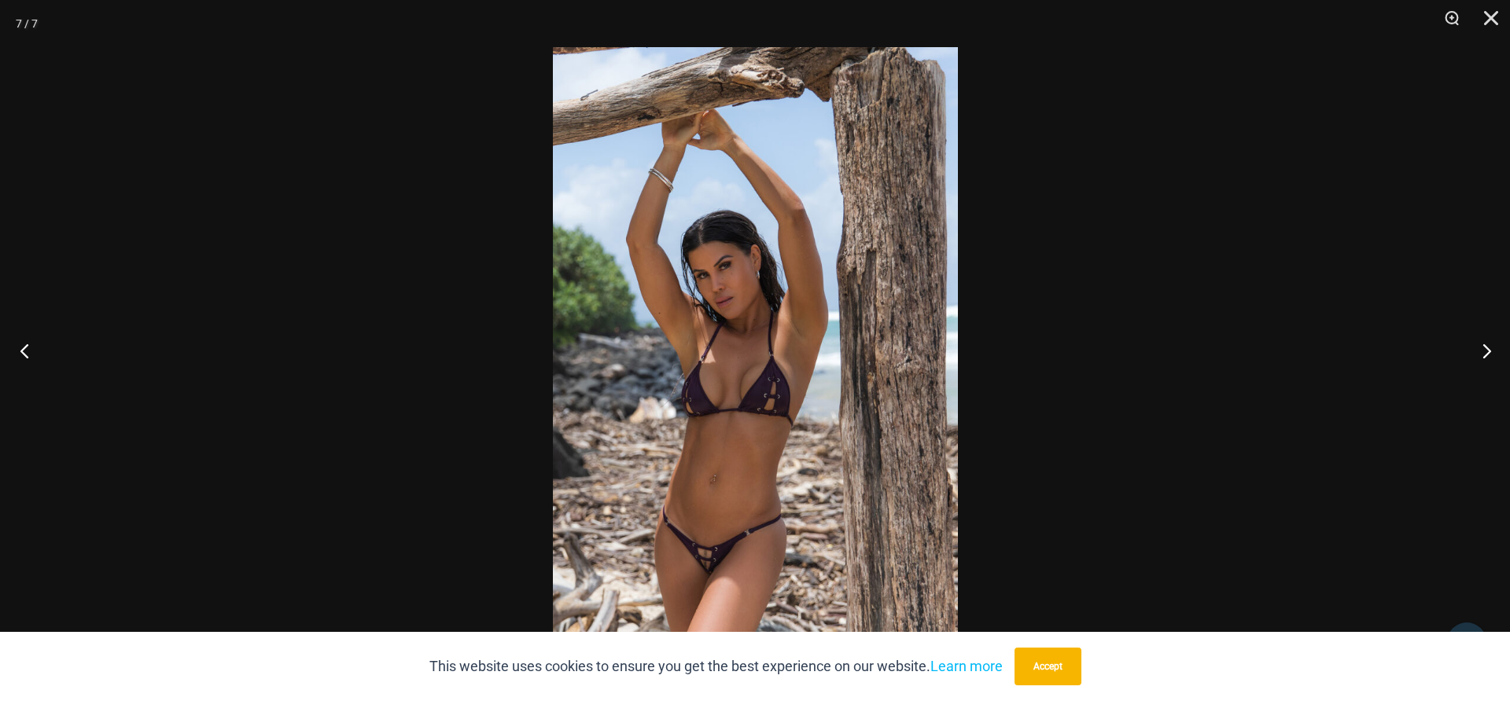
click at [21, 347] on button "Previous" at bounding box center [29, 350] width 59 height 79
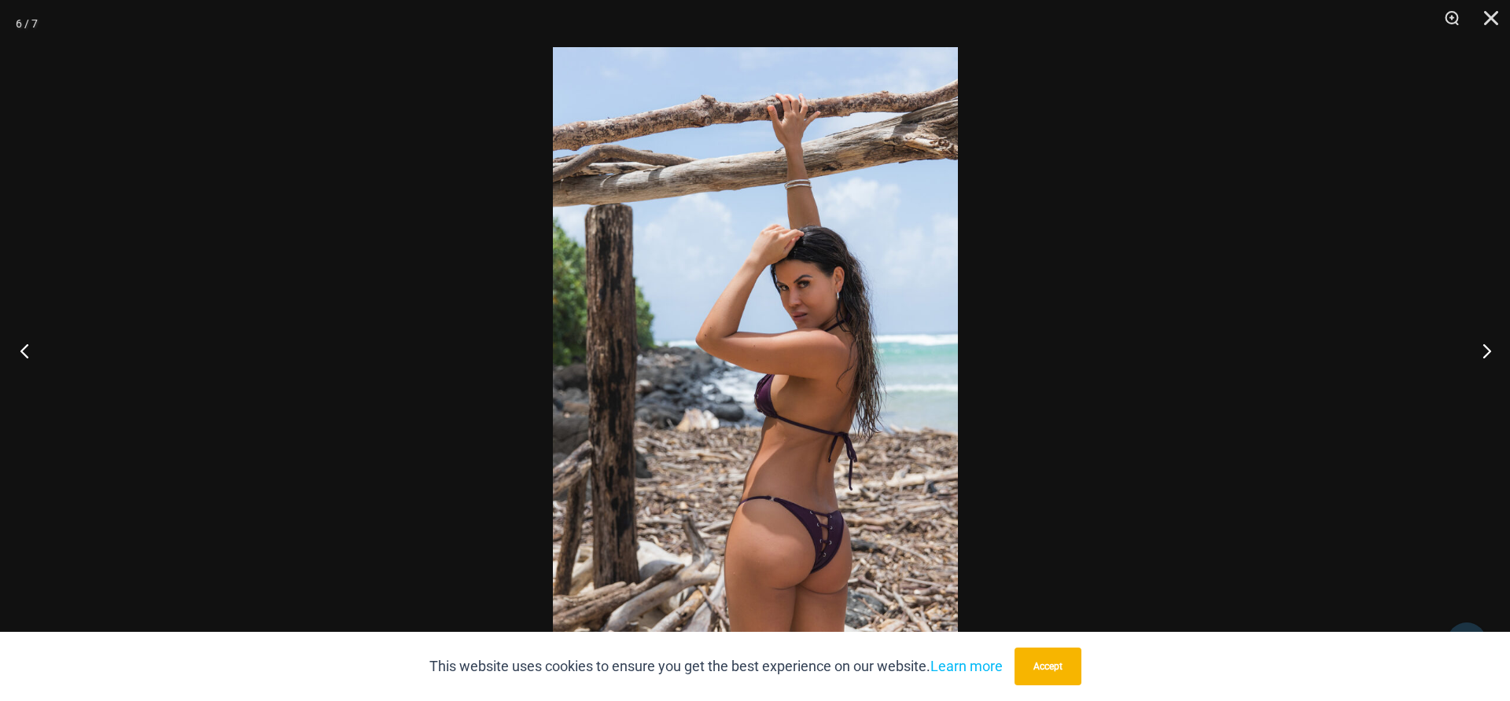
click at [21, 347] on button "Previous" at bounding box center [29, 350] width 59 height 79
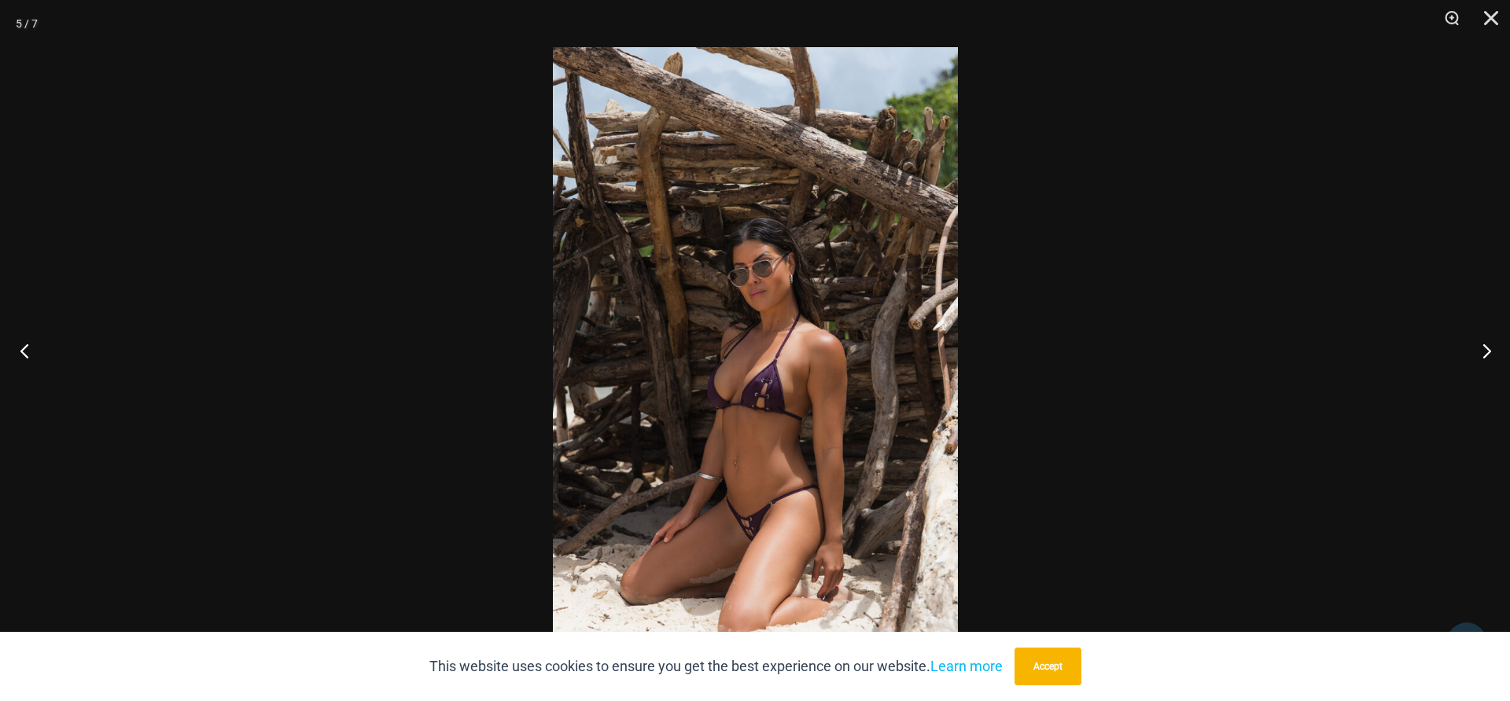
click at [21, 347] on button "Previous" at bounding box center [29, 350] width 59 height 79
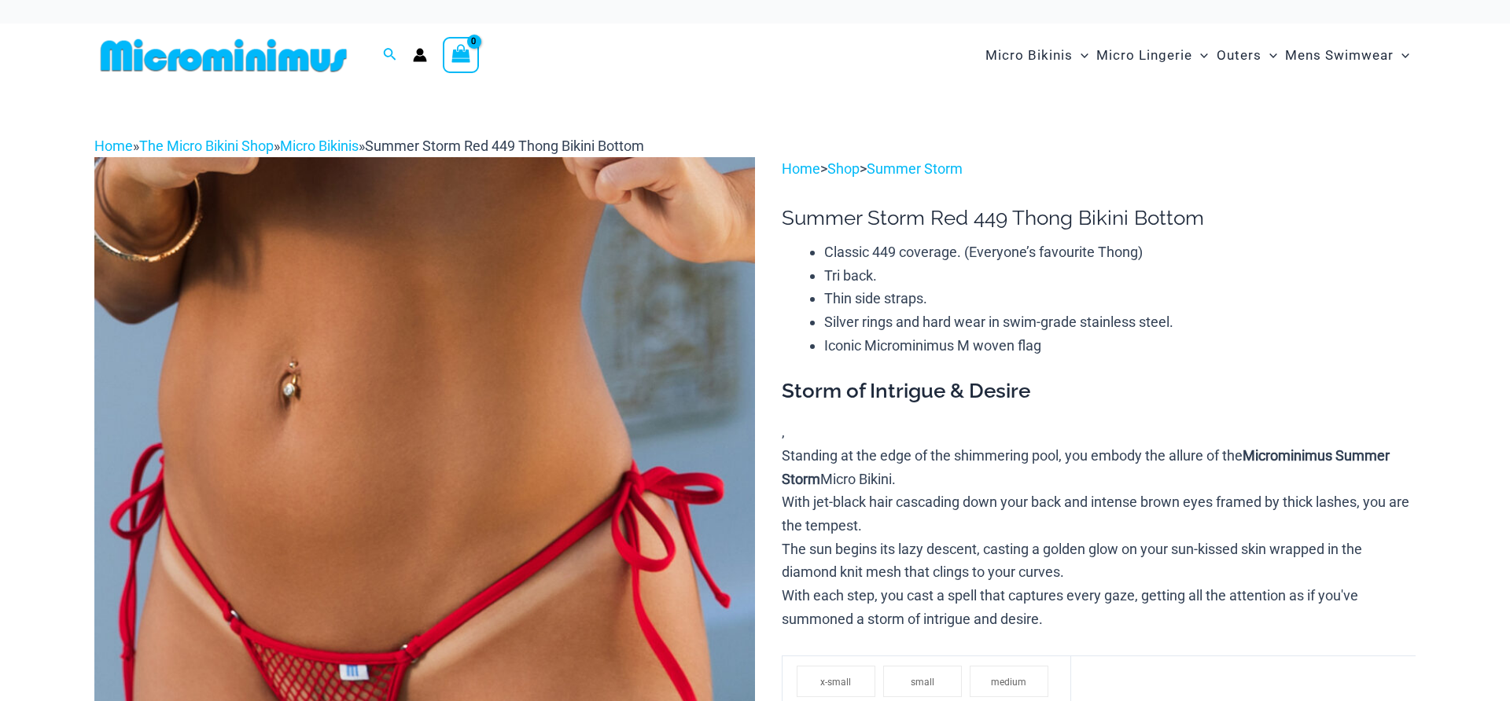
scroll to position [1019, 0]
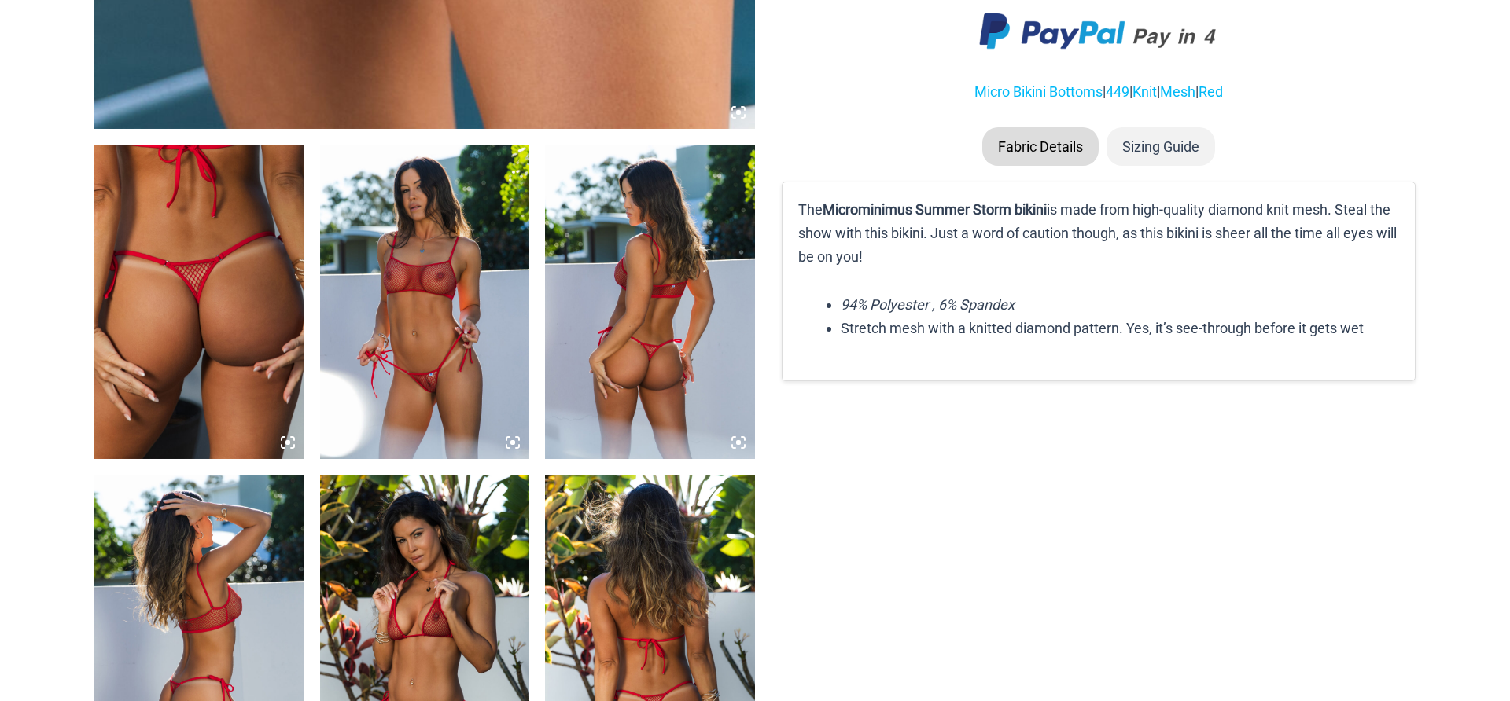
click at [454, 260] on img at bounding box center [425, 302] width 210 height 315
click at [438, 320] on img at bounding box center [425, 302] width 210 height 315
click at [664, 348] on img at bounding box center [650, 302] width 210 height 315
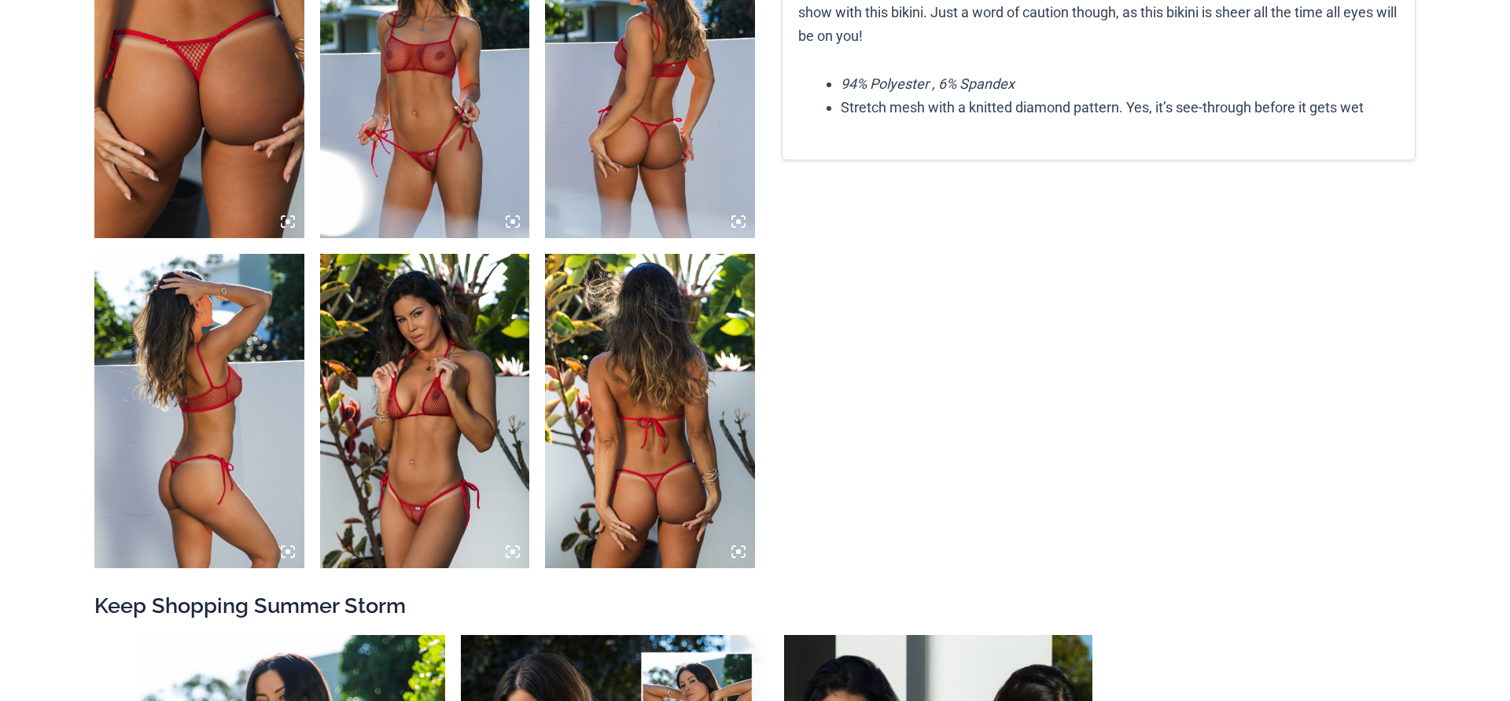
scroll to position [1246, 0]
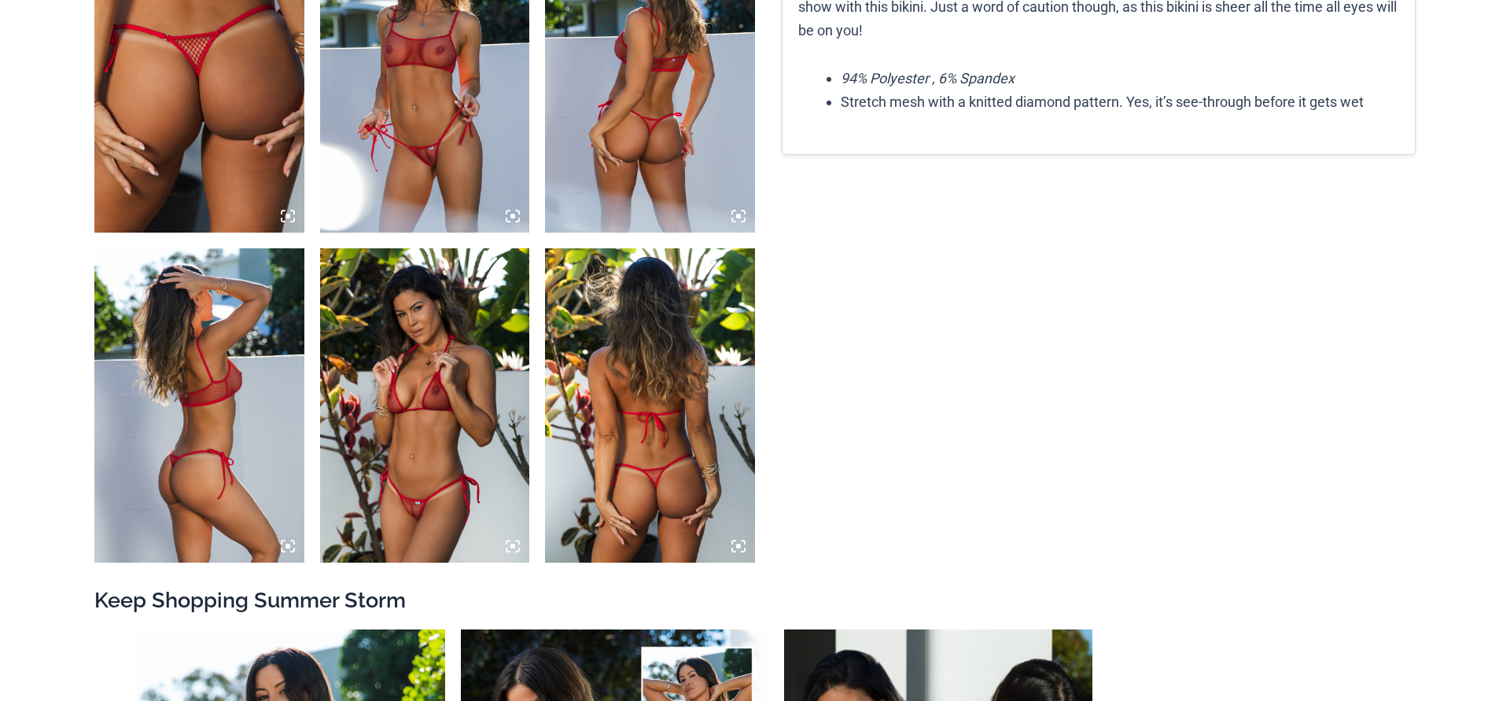
click at [432, 388] on img at bounding box center [425, 405] width 210 height 315
click at [651, 379] on img at bounding box center [650, 405] width 210 height 315
click at [230, 388] on img at bounding box center [199, 405] width 210 height 315
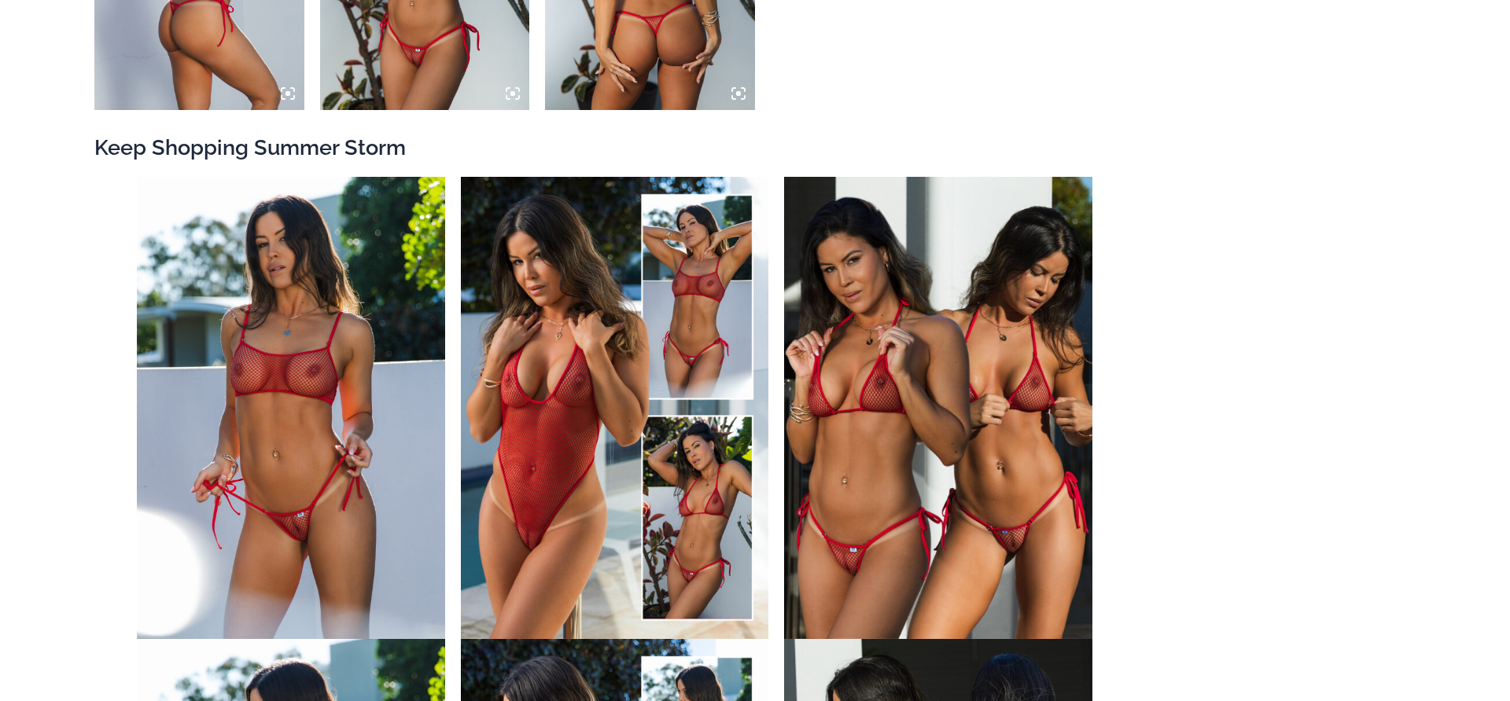
click at [293, 362] on img at bounding box center [291, 408] width 308 height 462
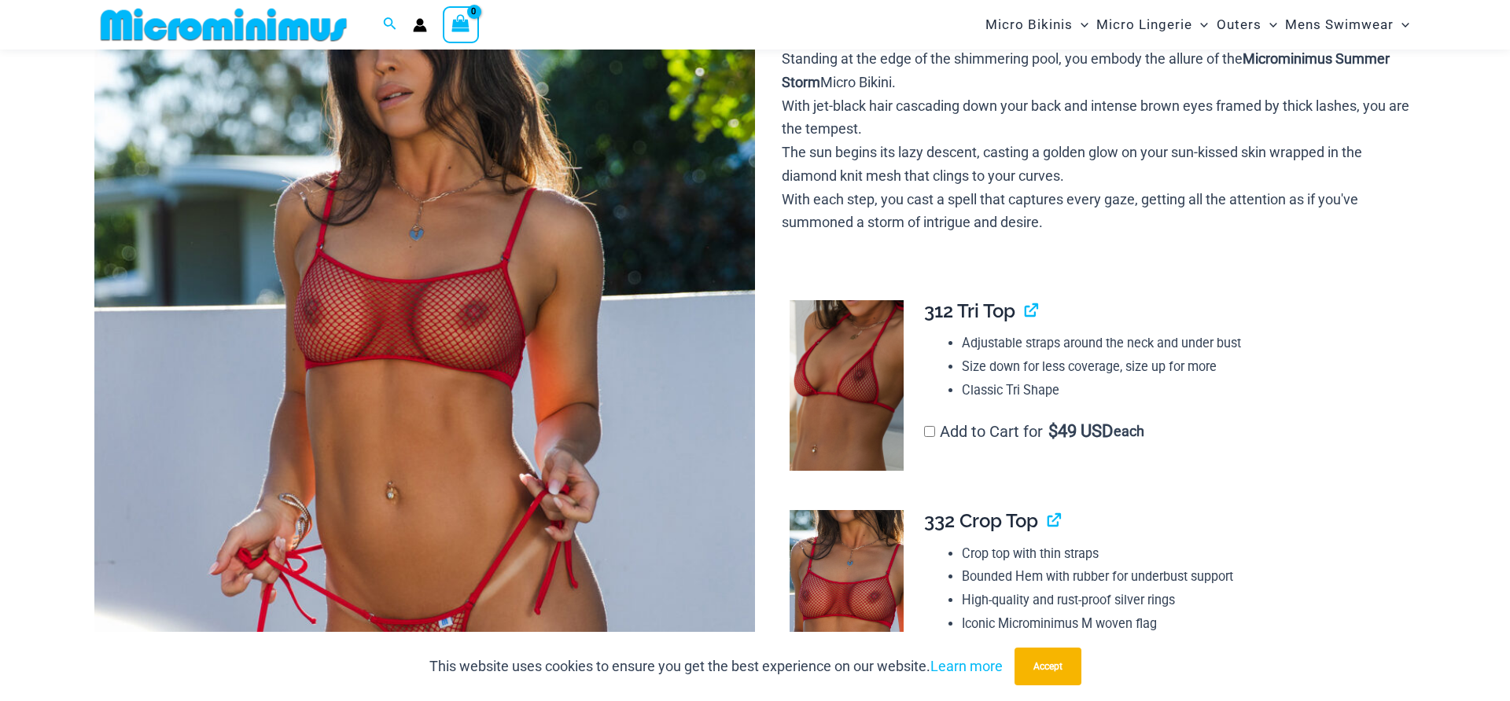
scroll to position [809, 0]
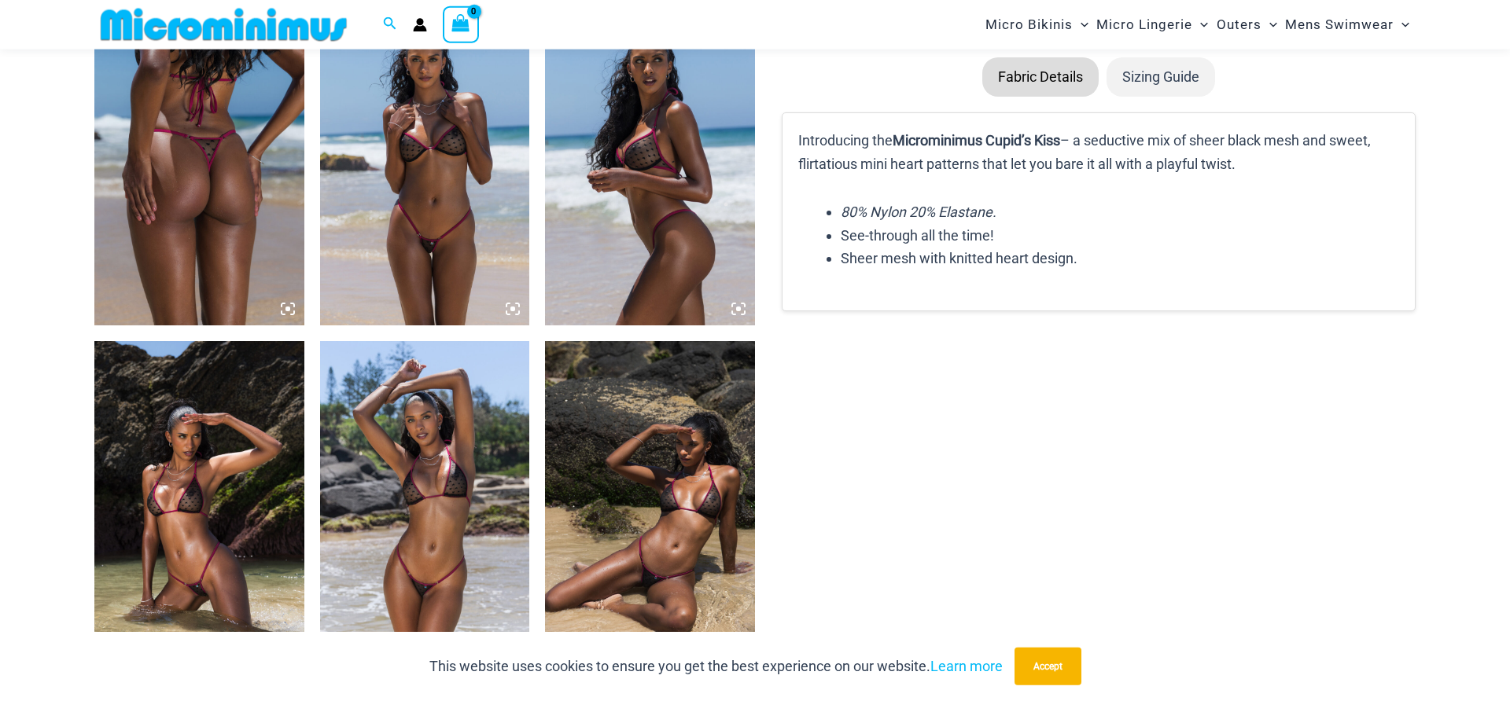
scroll to position [1353, 0]
